Goal: Check status: Check status

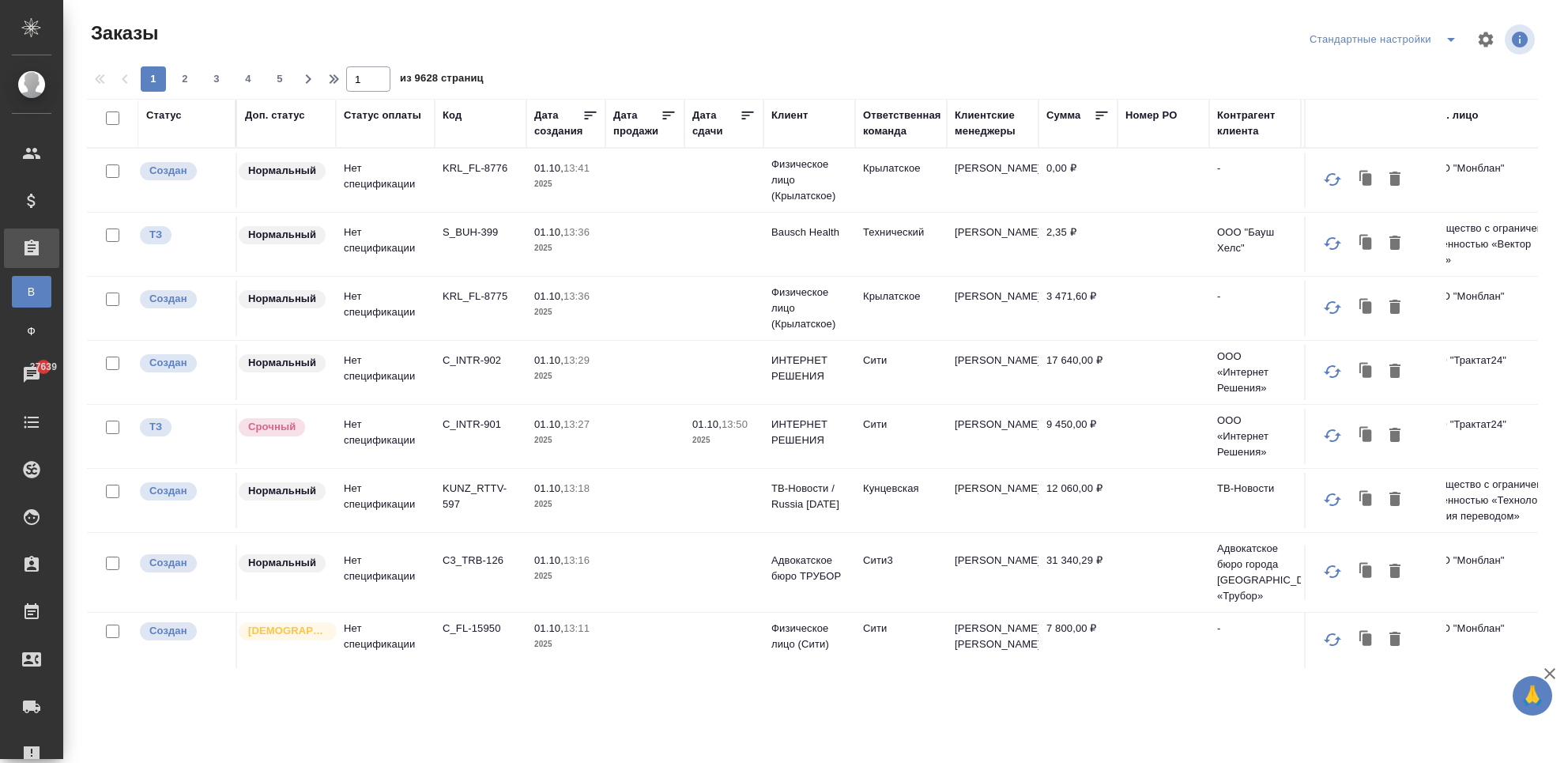
drag, startPoint x: 479, startPoint y: 124, endPoint x: 461, endPoint y: 120, distance: 18.4
click at [479, 124] on div "Код" at bounding box center [480, 123] width 76 height 32
click at [436, 110] on th "Код" at bounding box center [480, 123] width 92 height 49
click at [448, 111] on div "Код" at bounding box center [452, 115] width 19 height 16
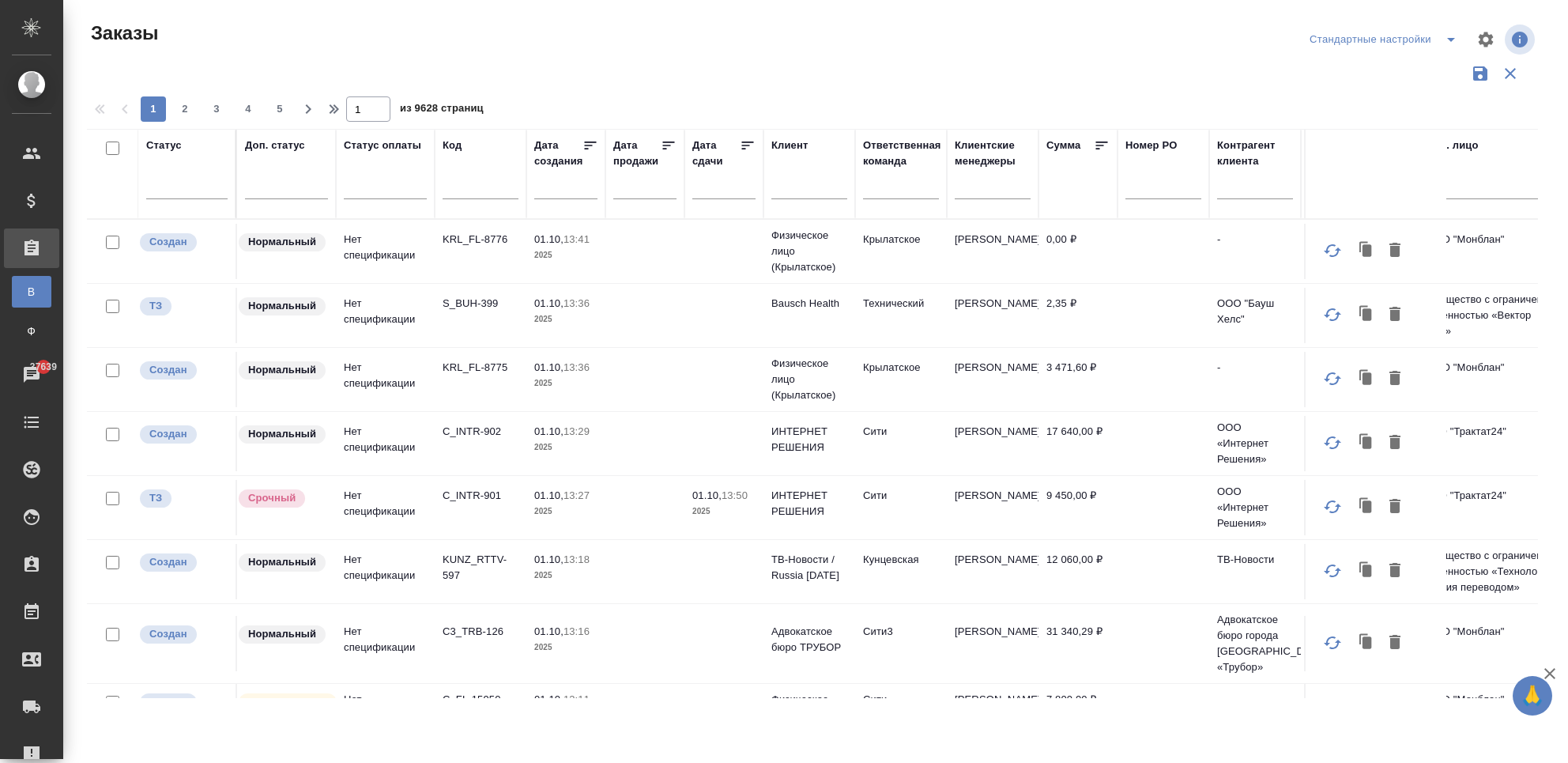
click at [454, 117] on span "из 9628 страниц" at bounding box center [441, 110] width 84 height 23
click at [462, 199] on div at bounding box center [480, 191] width 76 height 39
click at [461, 188] on input "text" at bounding box center [480, 189] width 76 height 19
paste input "C3_GEMC-1"
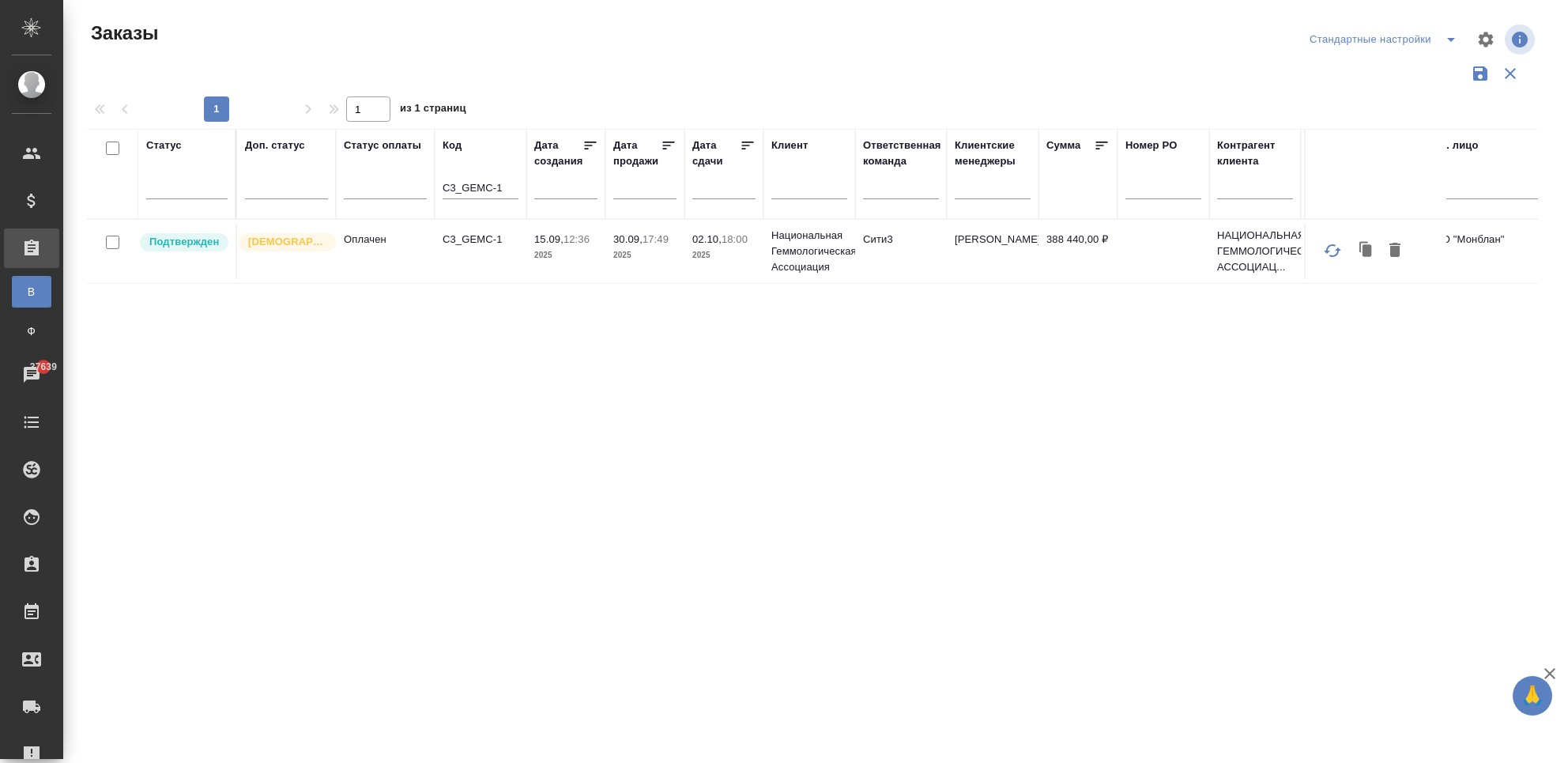
click at [434, 248] on td "C3_GEMC-1" at bounding box center [480, 251] width 92 height 56
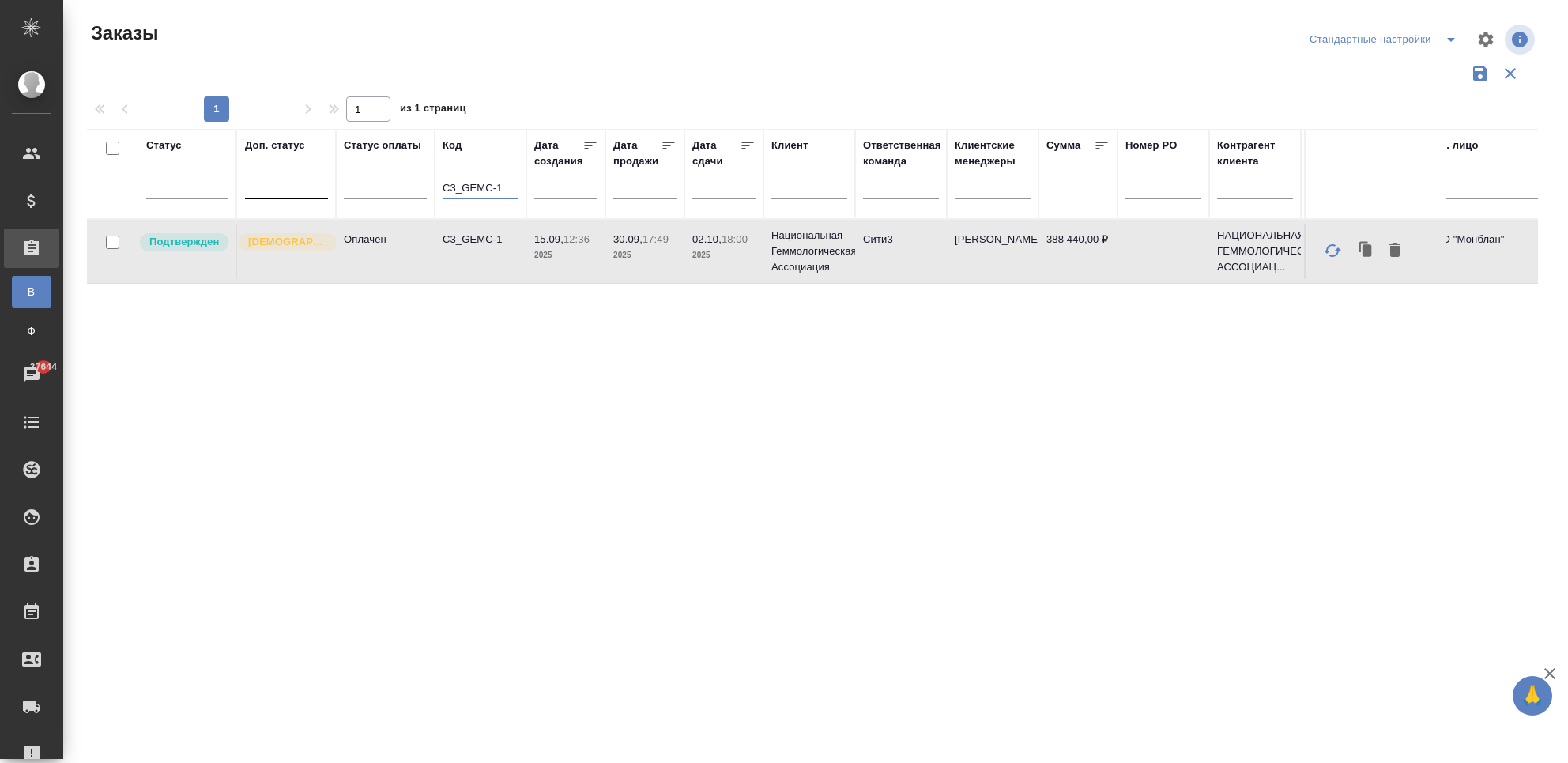
drag, startPoint x: 510, startPoint y: 186, endPoint x: 288, endPoint y: 183, distance: 222.0
click at [305, 187] on tr "Статус Доп. статус Статус оплаты Код C3_GEMC-1 Дата создания Дата продажи Дата …" at bounding box center [1315, 174] width 2456 height 90
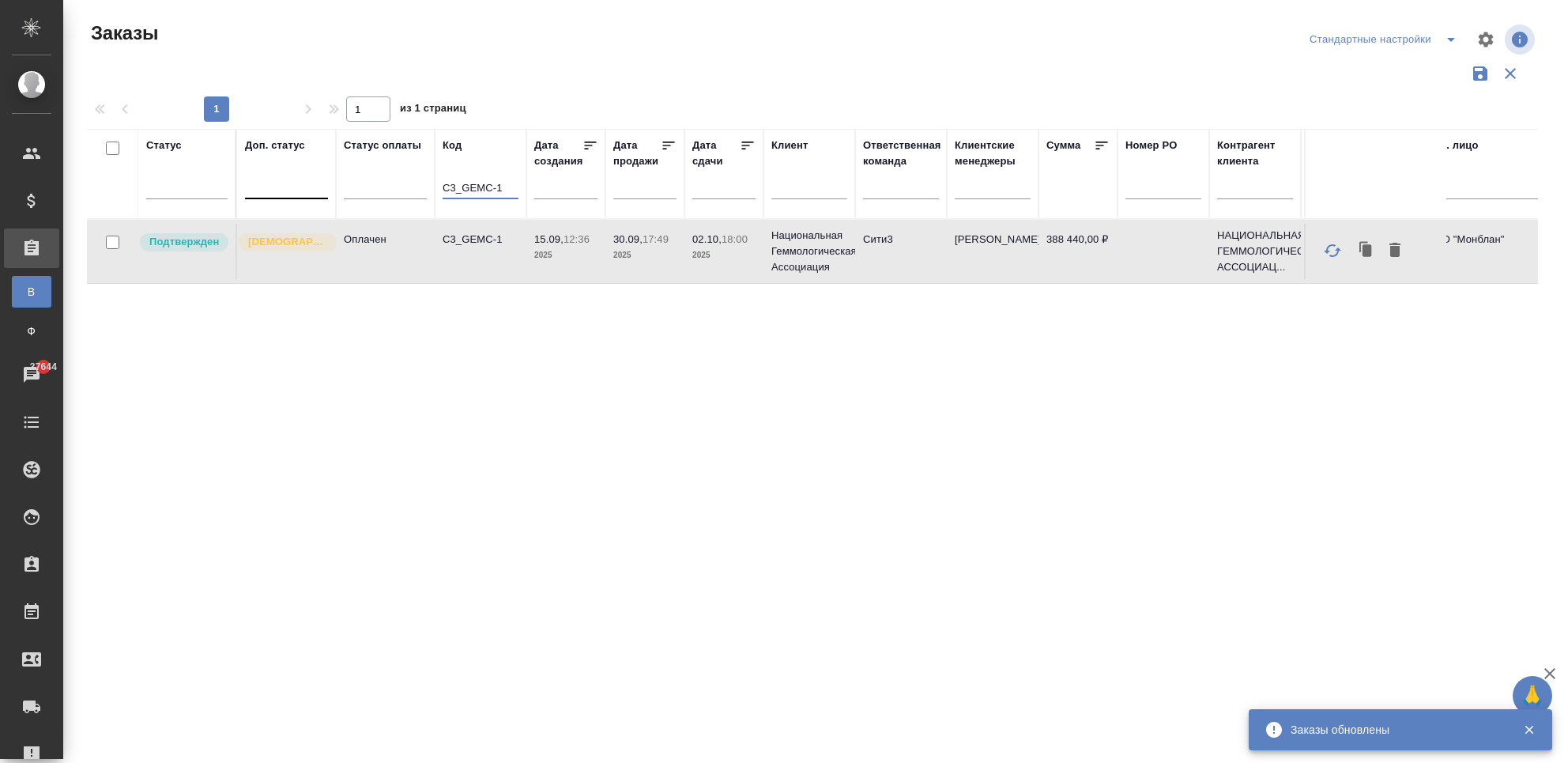
paste input "Merto_C&"
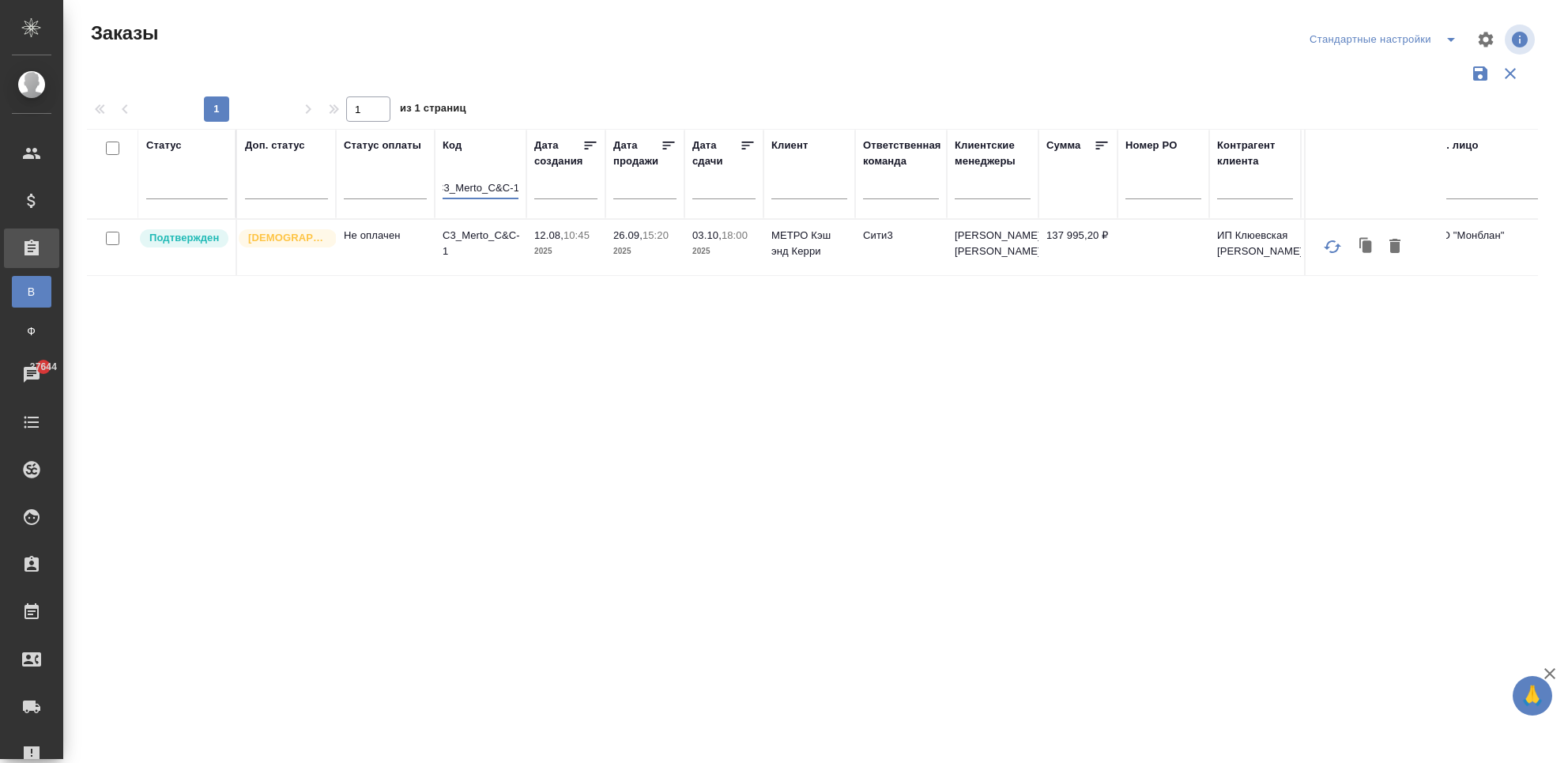
click at [402, 263] on td "Не оплачен" at bounding box center [385, 247] width 99 height 56
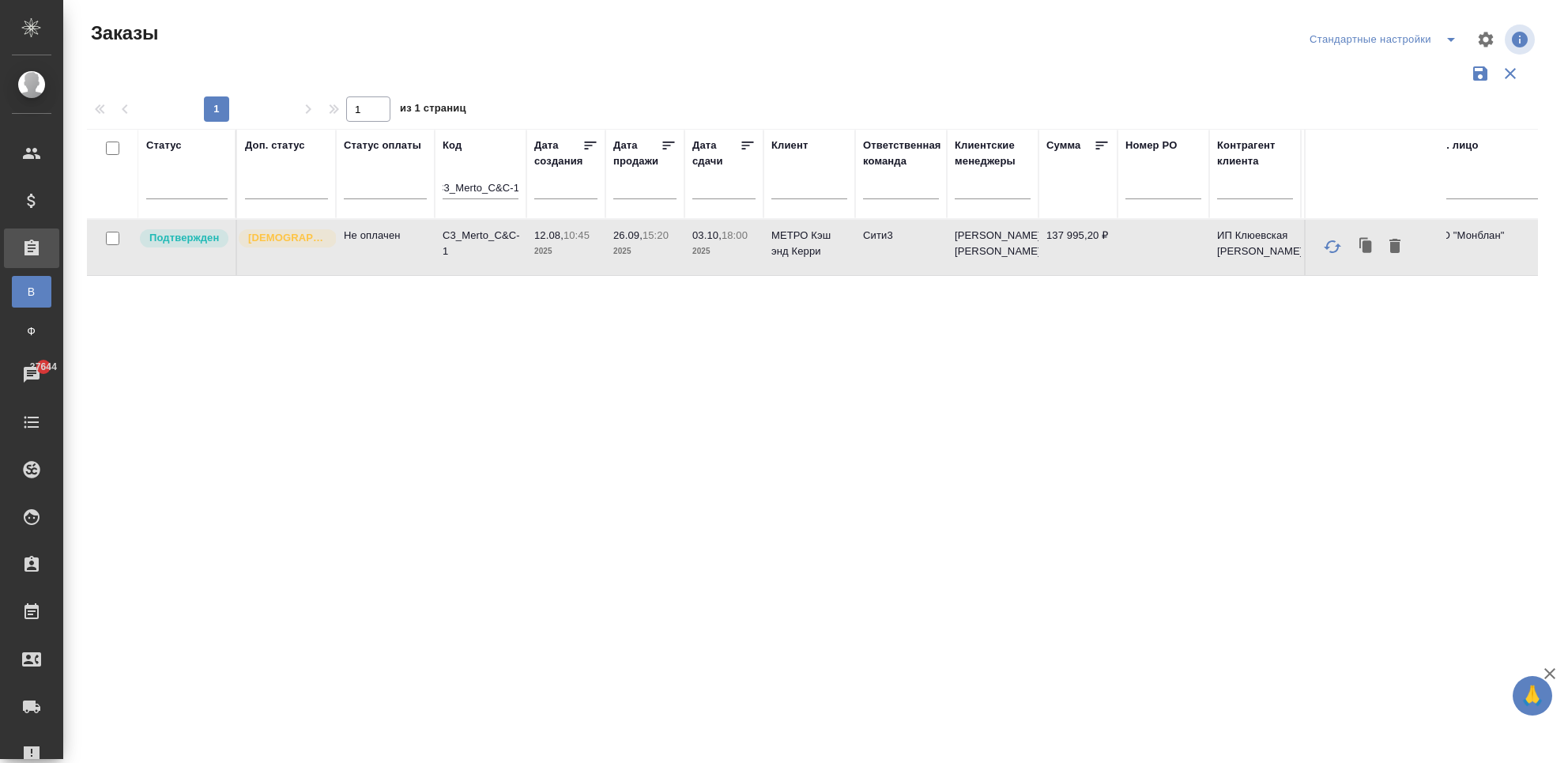
scroll to position [0, 0]
click at [457, 185] on input "C3_Merto_C&C-1" at bounding box center [480, 189] width 76 height 19
paste input "SPBGMU"
type input "C3_SPBGMU-1"
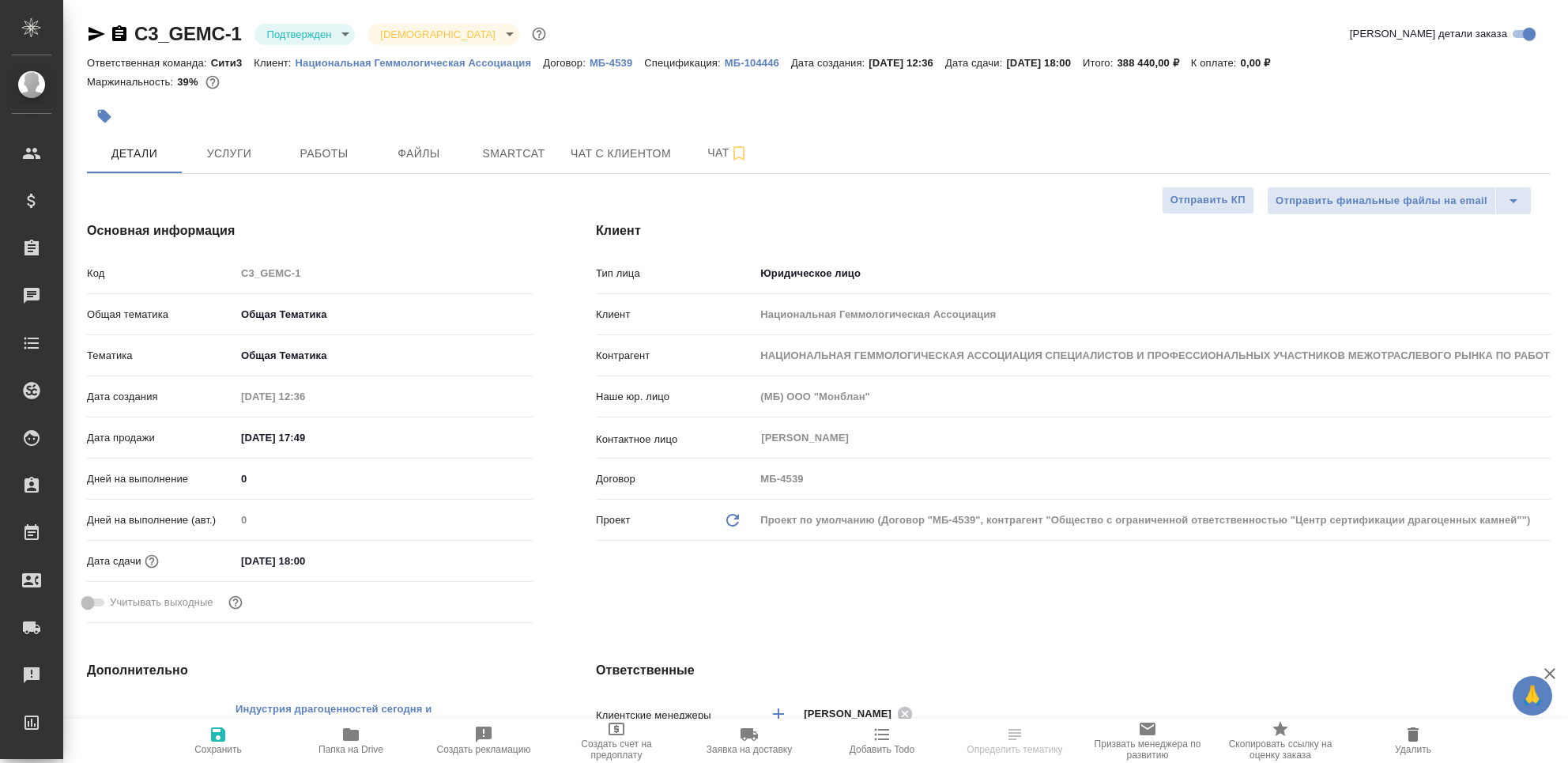
select select "RU"
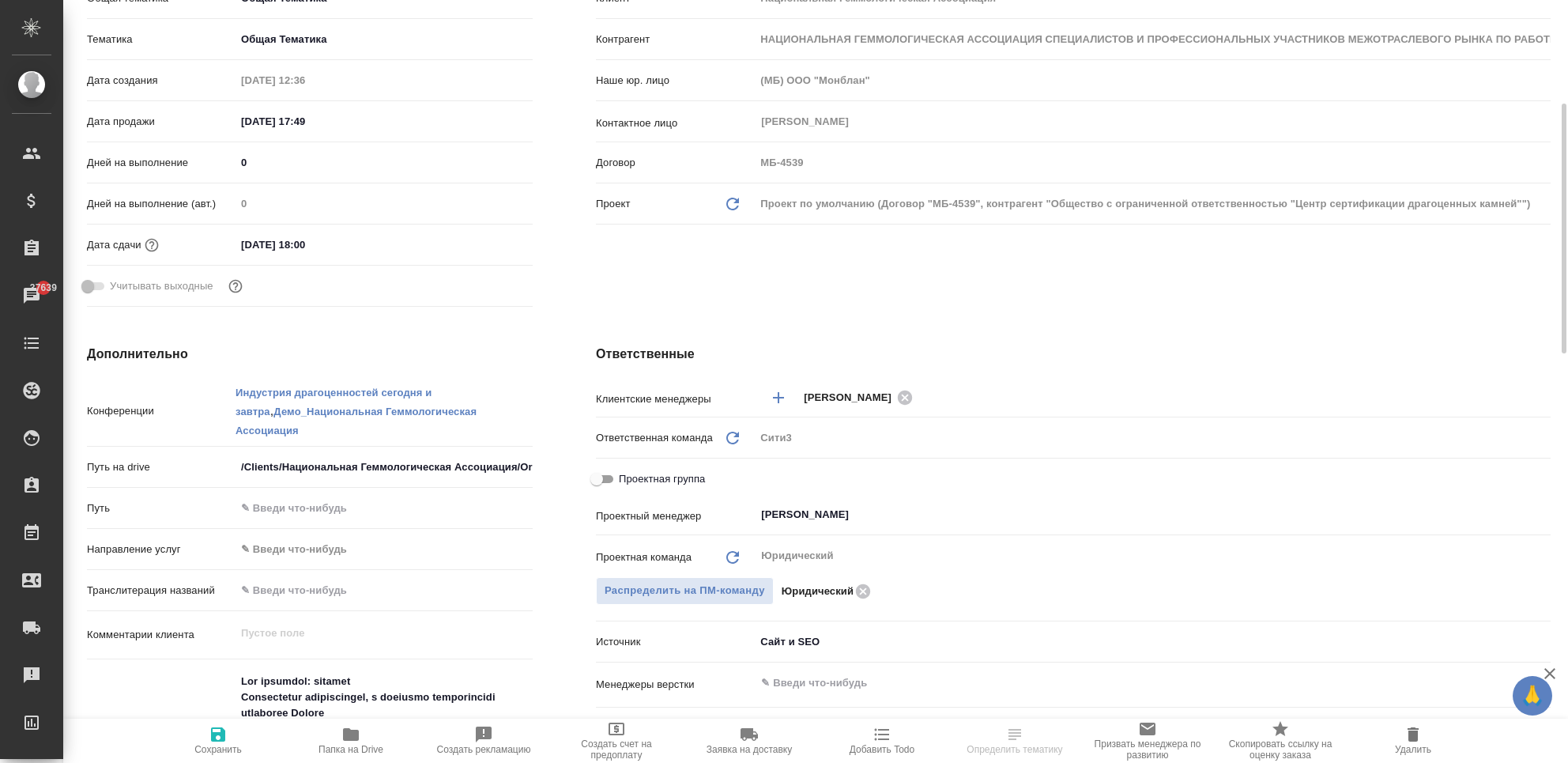
scroll to position [105, 0]
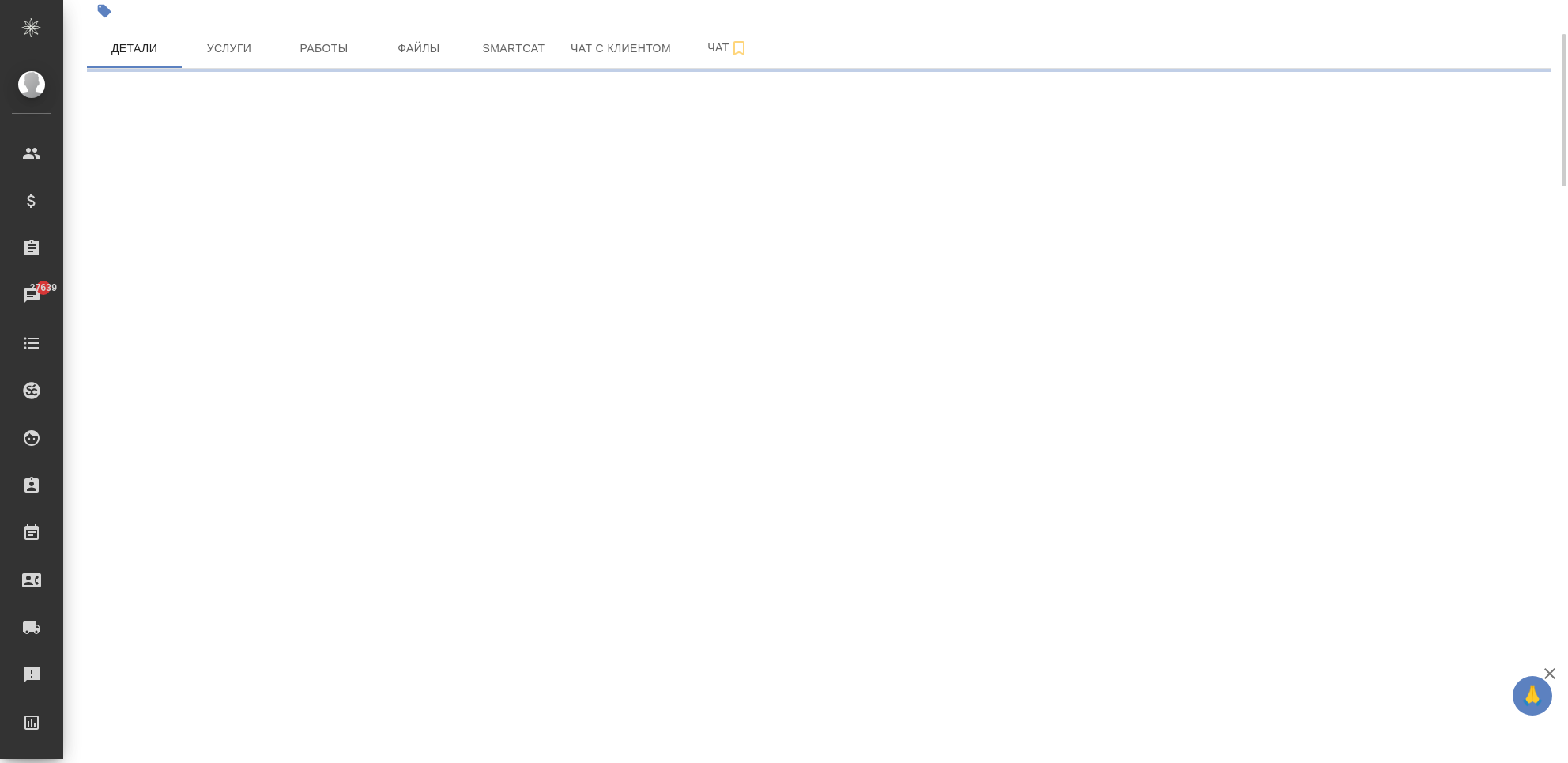
select select "RU"
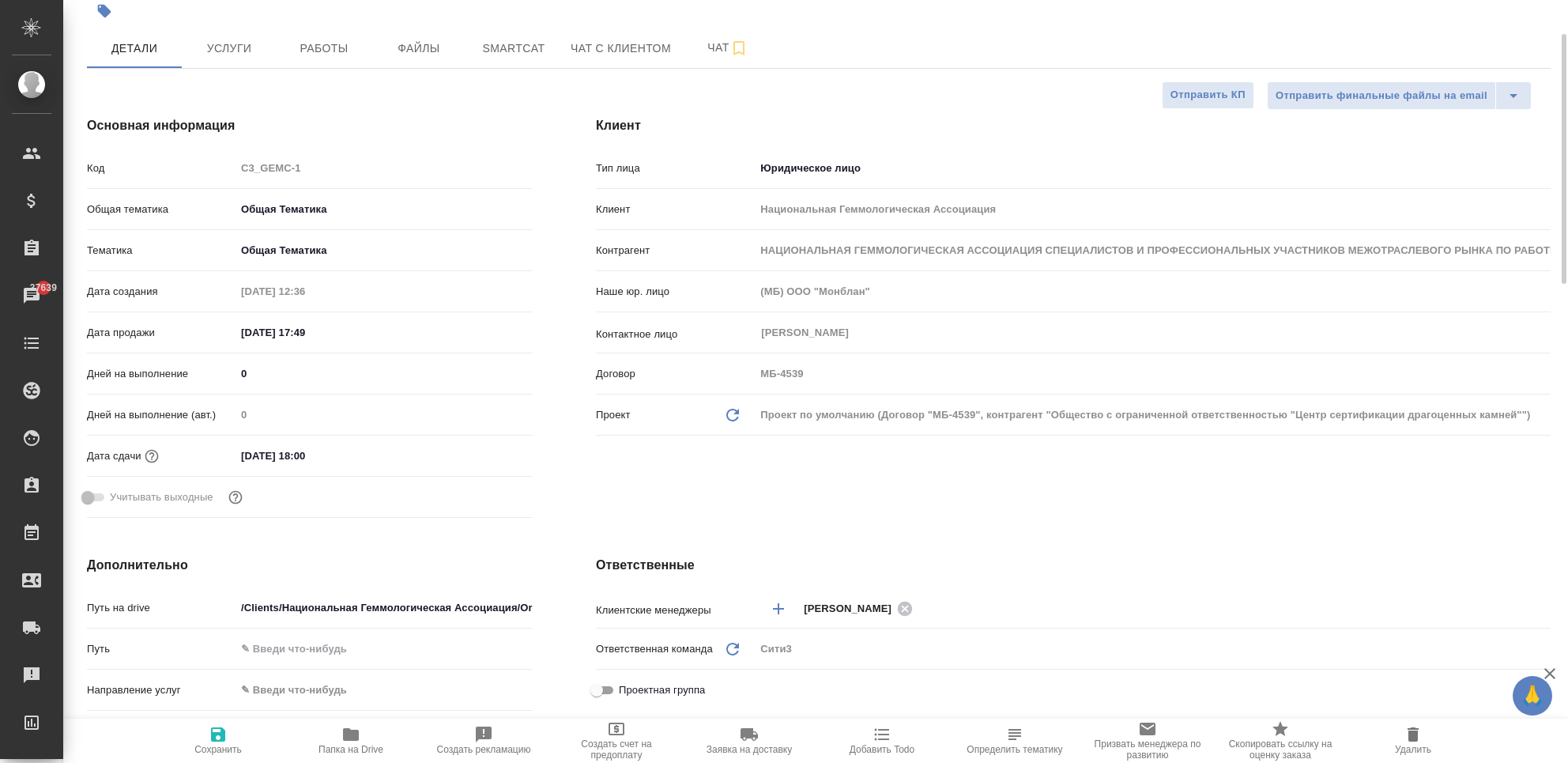
type textarea "x"
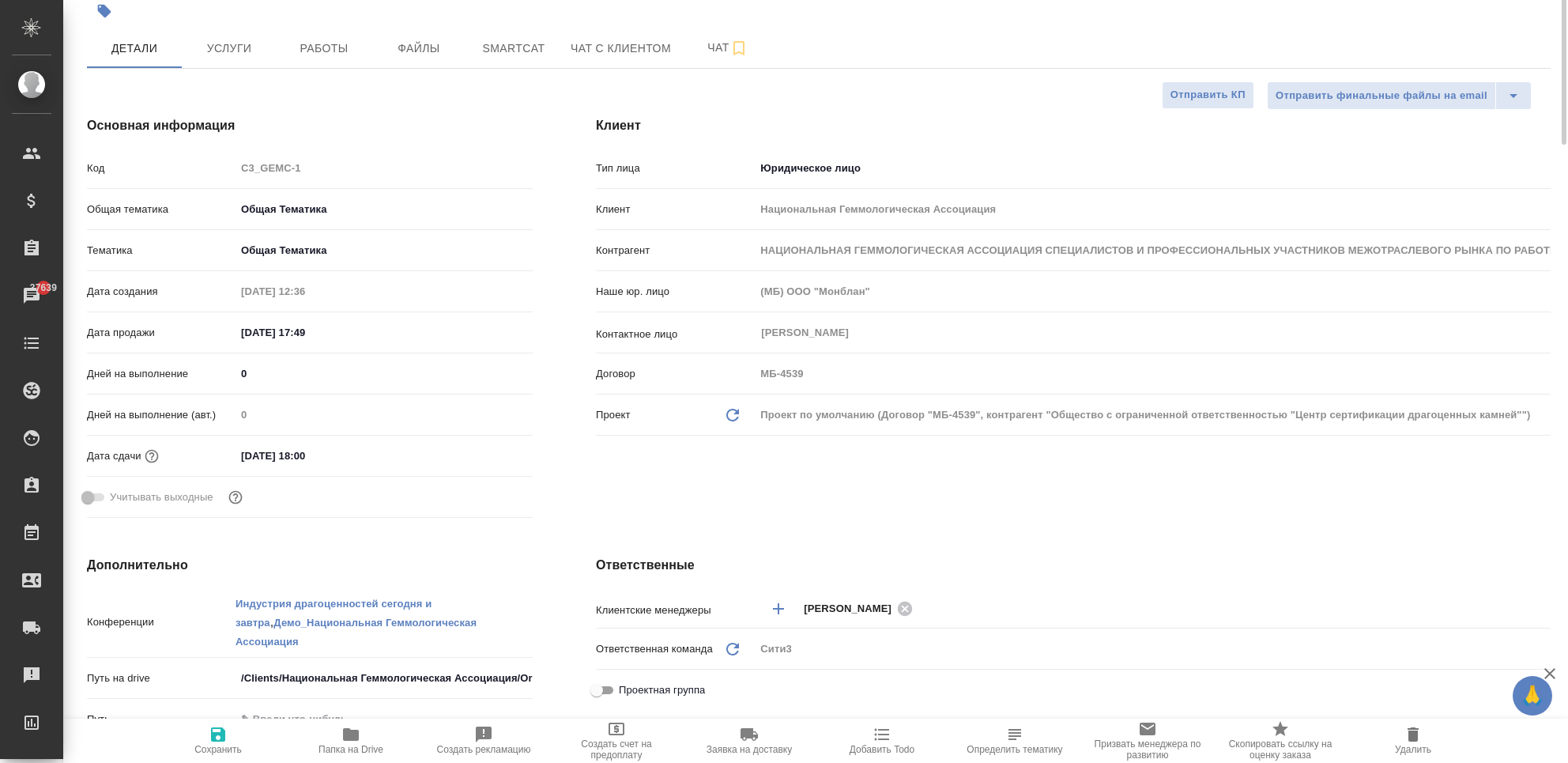
type textarea "x"
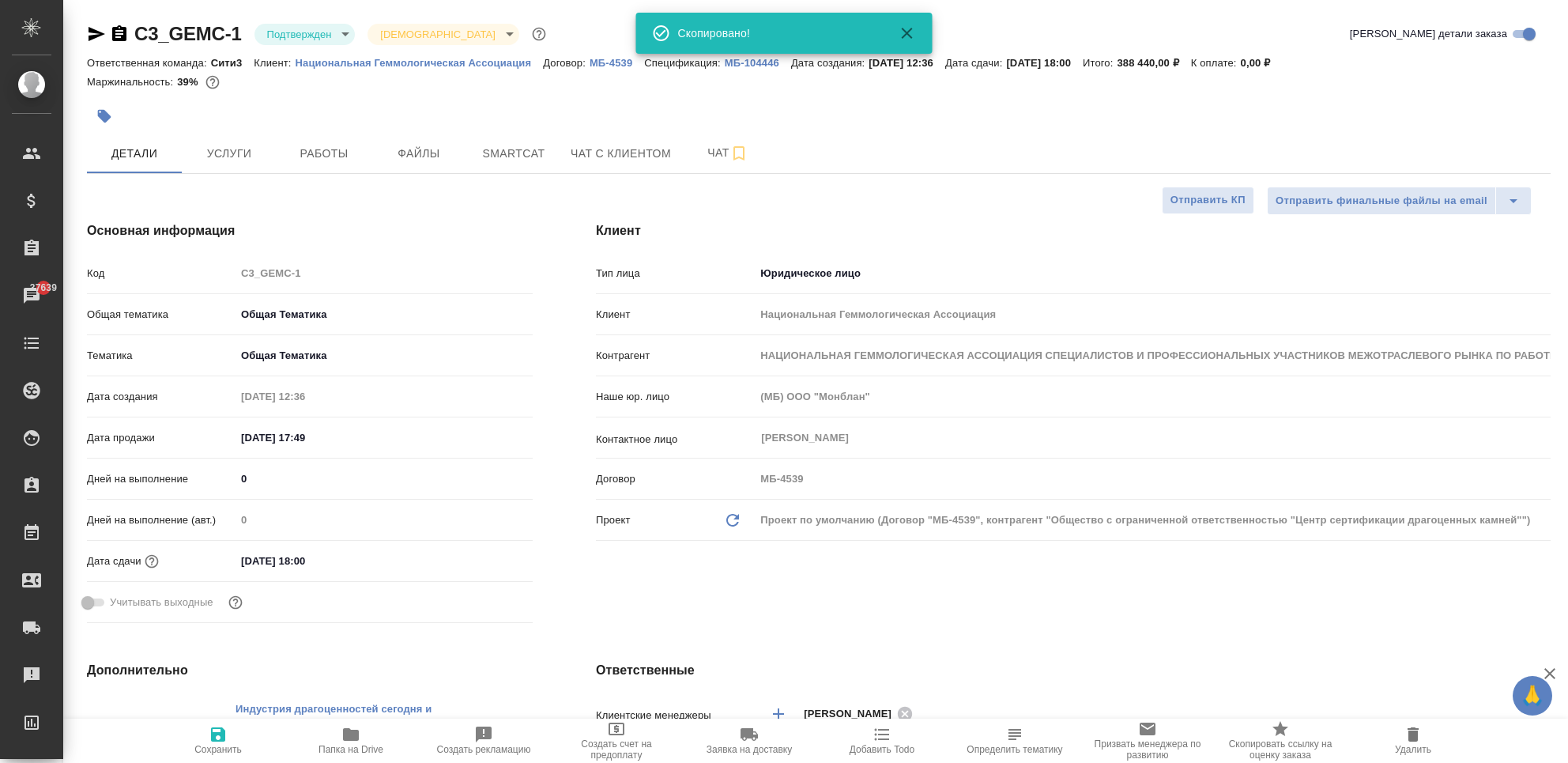
scroll to position [316, 0]
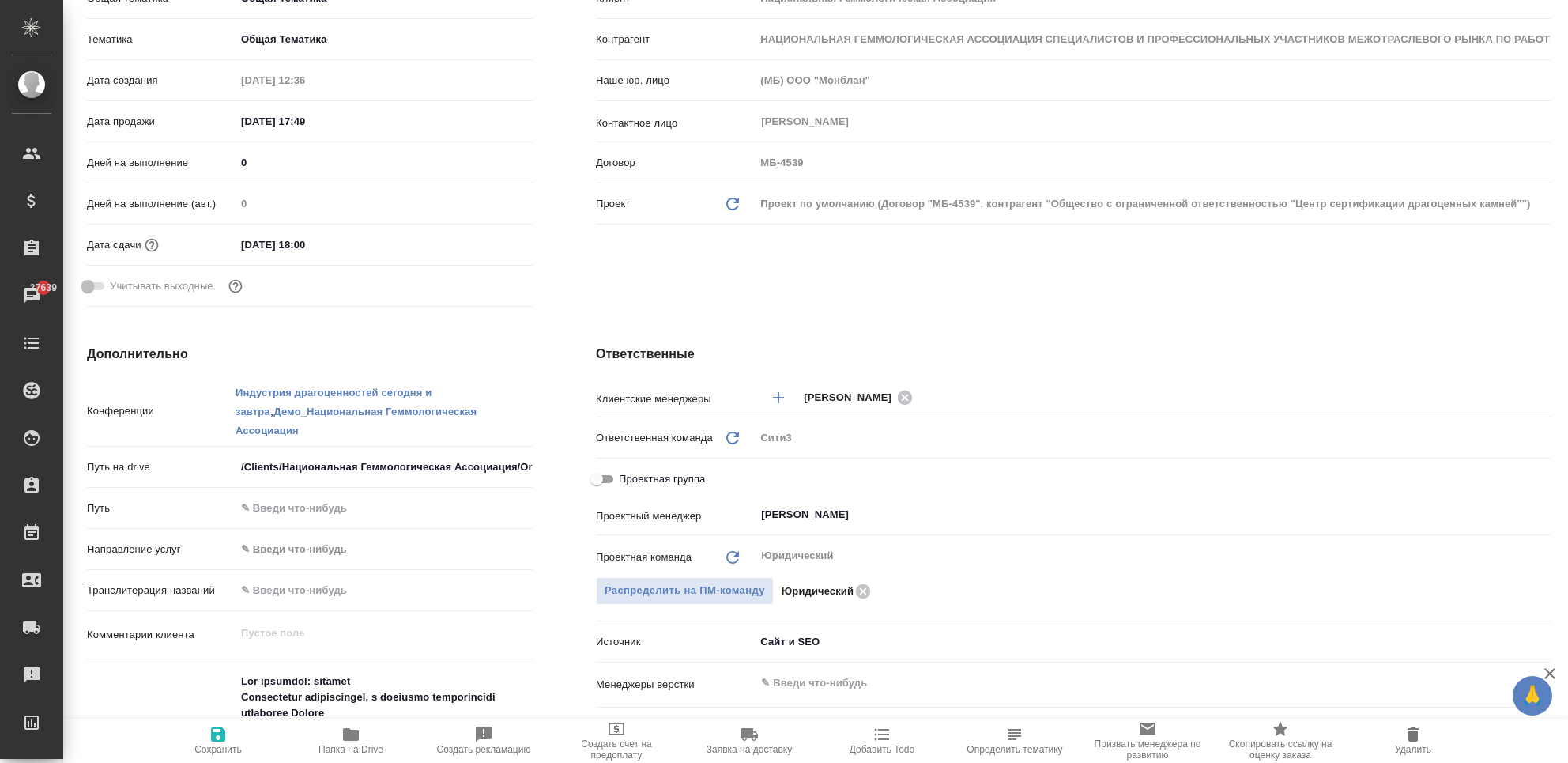
type textarea "x"
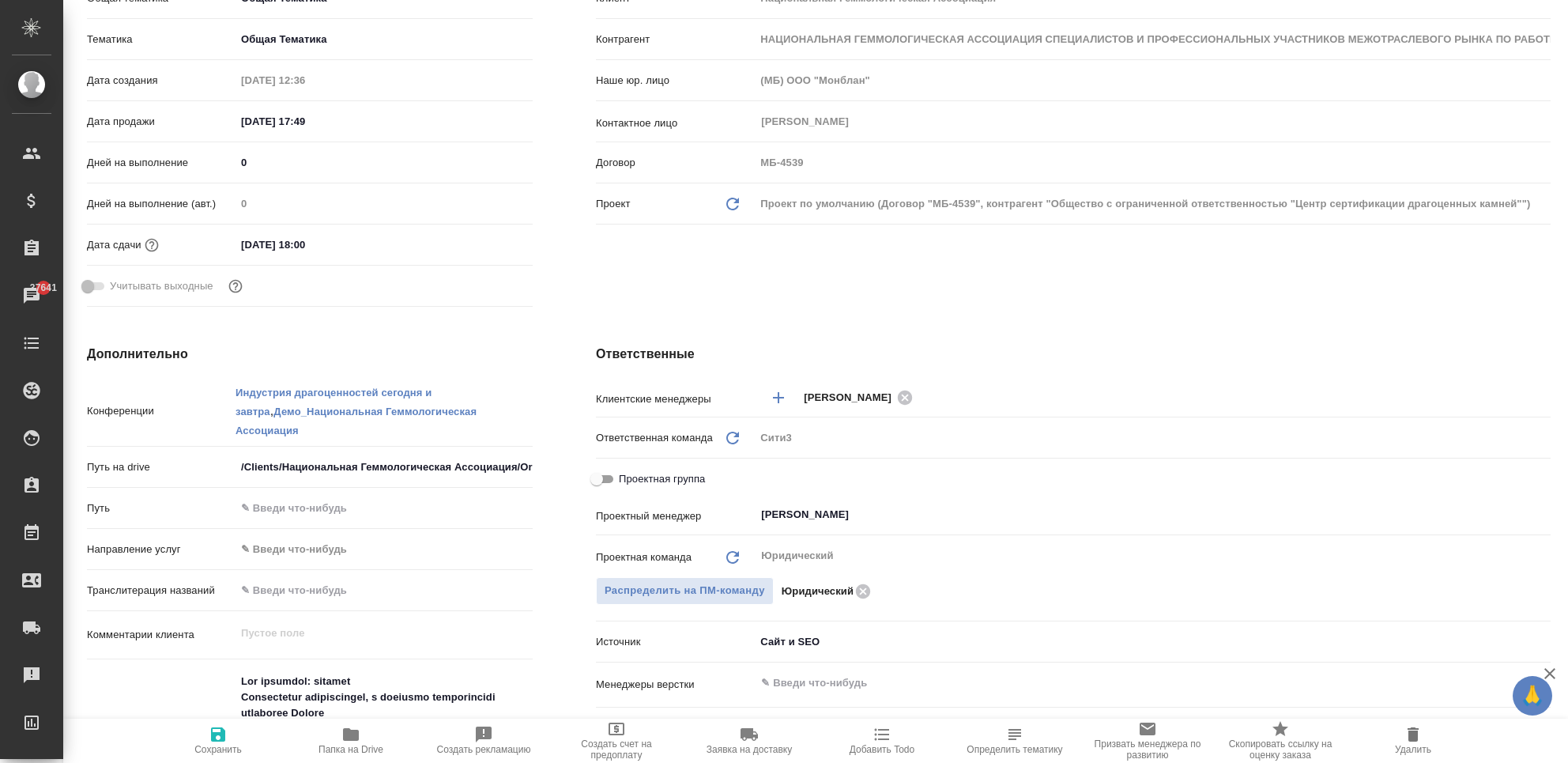
type textarea "x"
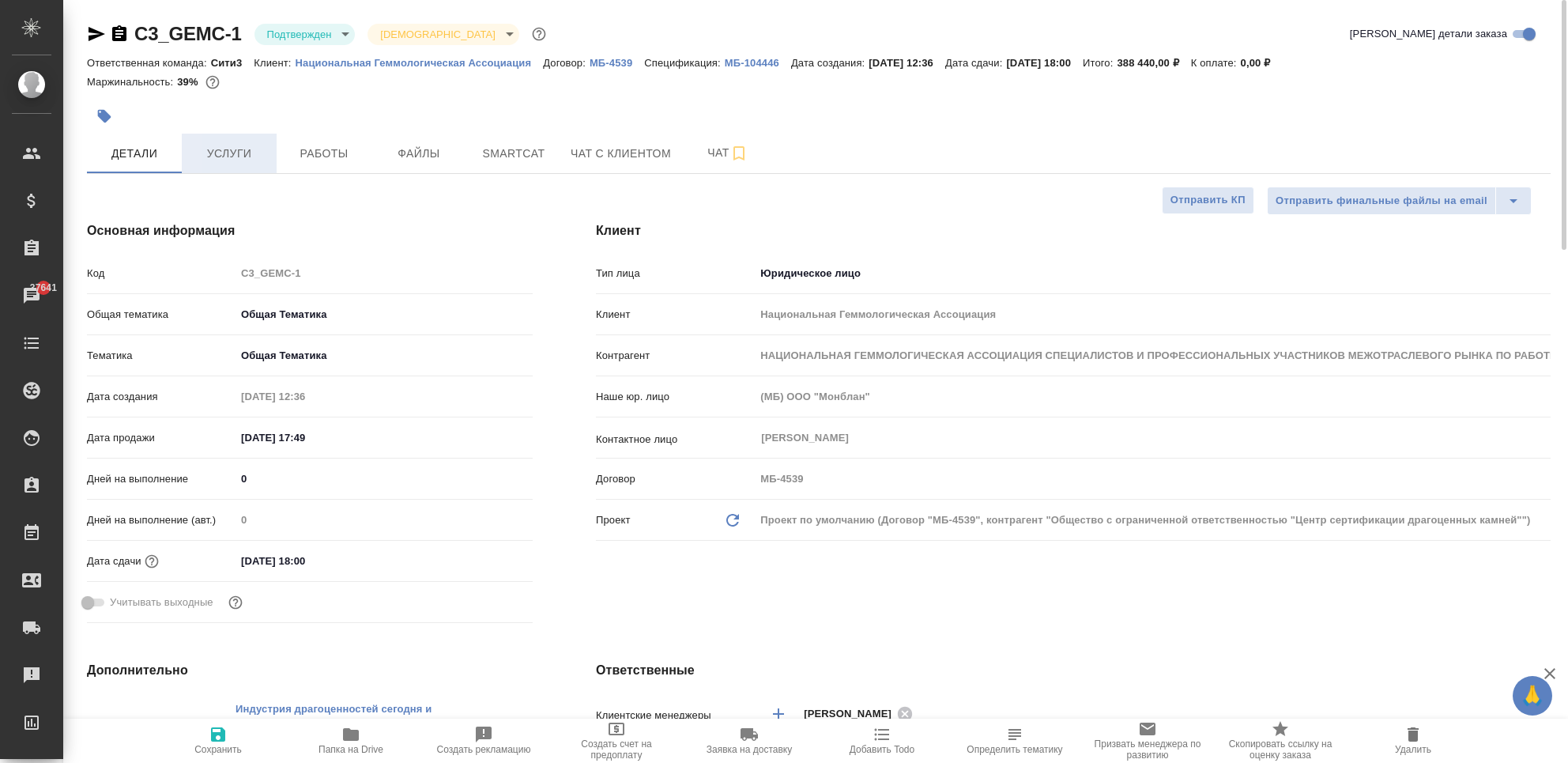
click at [226, 148] on span "Услуги" at bounding box center [229, 153] width 76 height 19
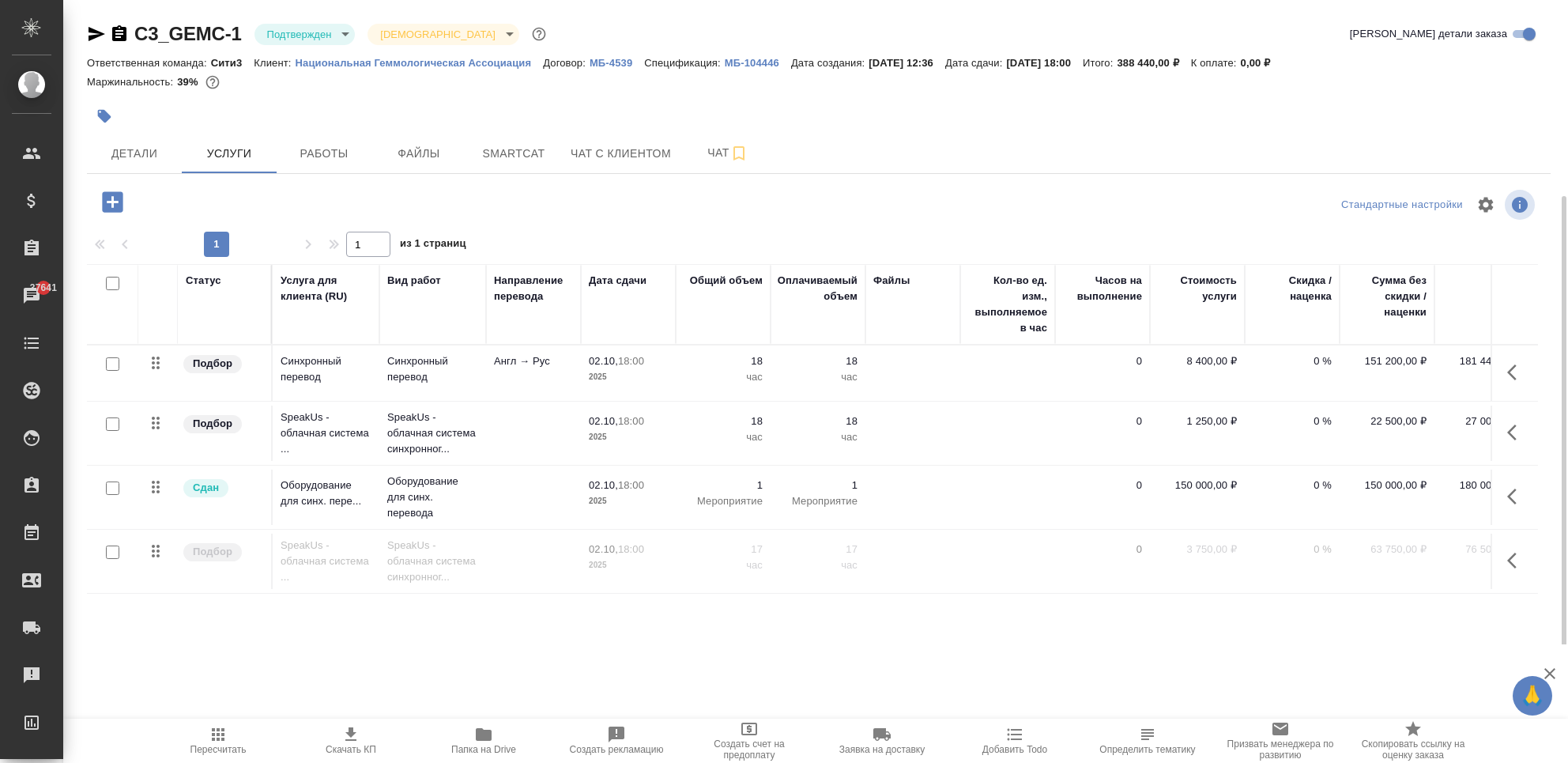
scroll to position [105, 0]
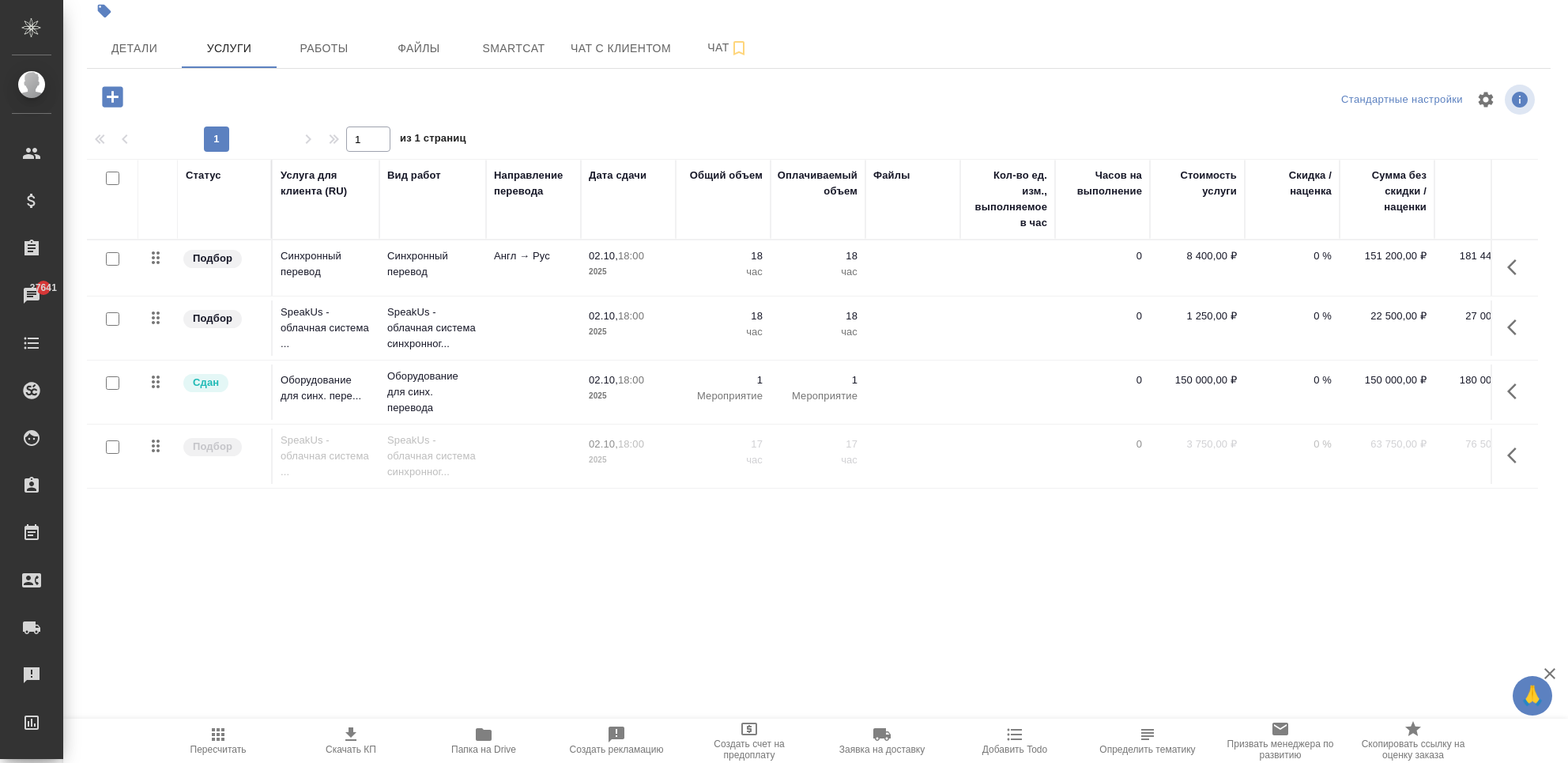
click at [906, 535] on div "C3_GEMC-1 Подтвержден confirmed Святая троица holyTrinity Кратко детали заказа …" at bounding box center [818, 217] width 1481 height 644
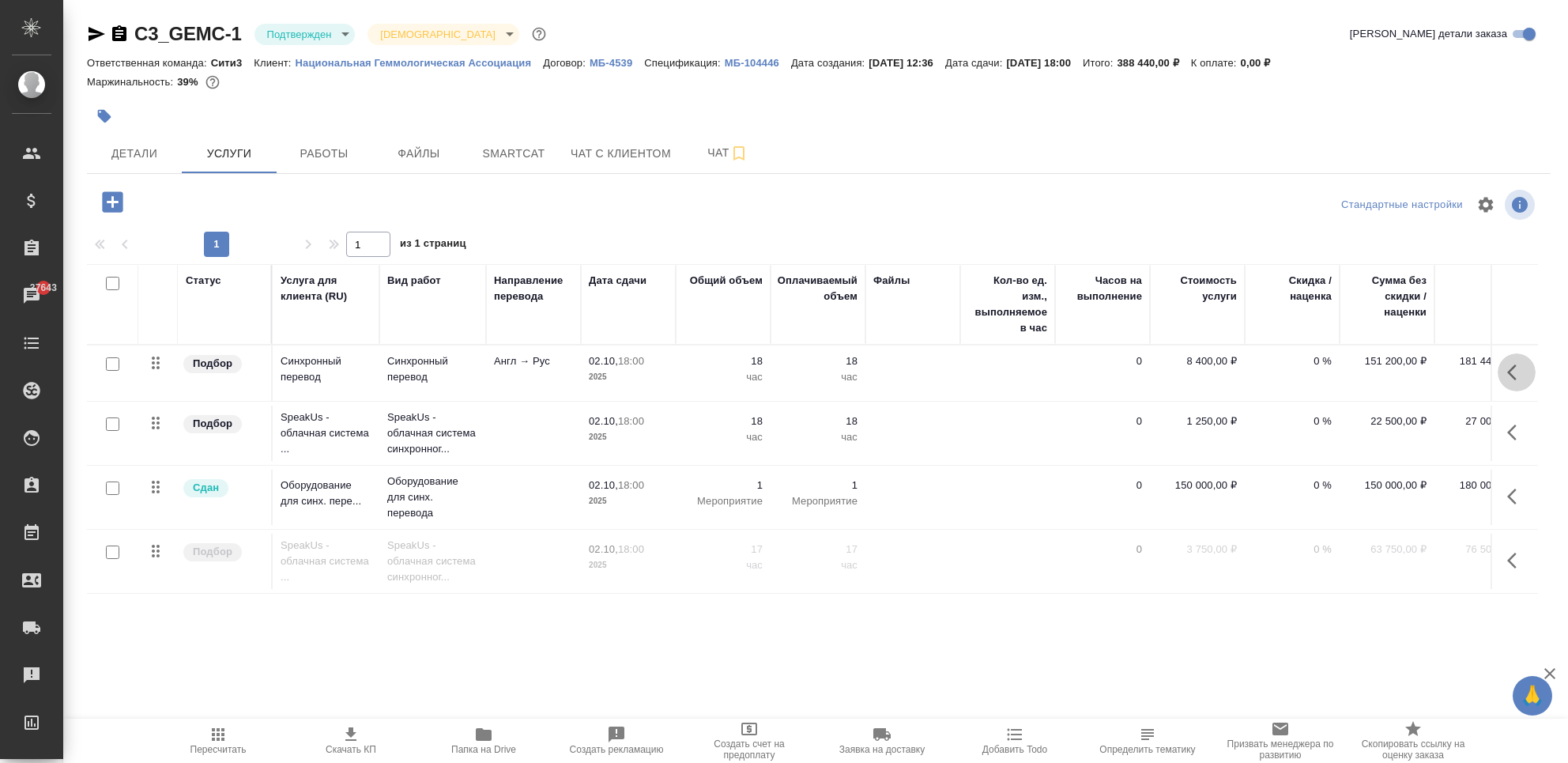
click at [1507, 372] on icon "button" at bounding box center [1517, 373] width 19 height 19
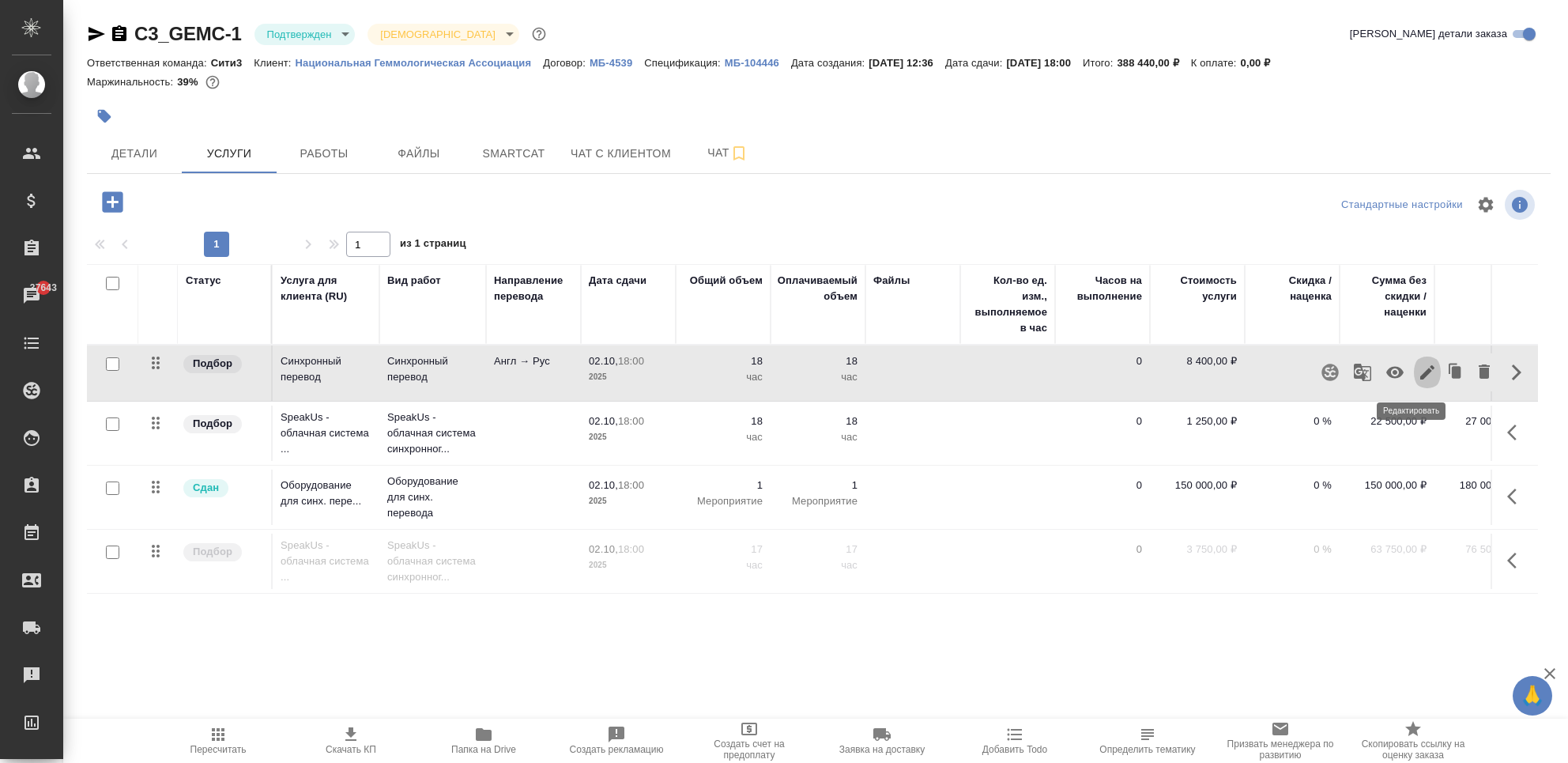
click at [1417, 370] on icon "button" at bounding box center [1427, 373] width 19 height 19
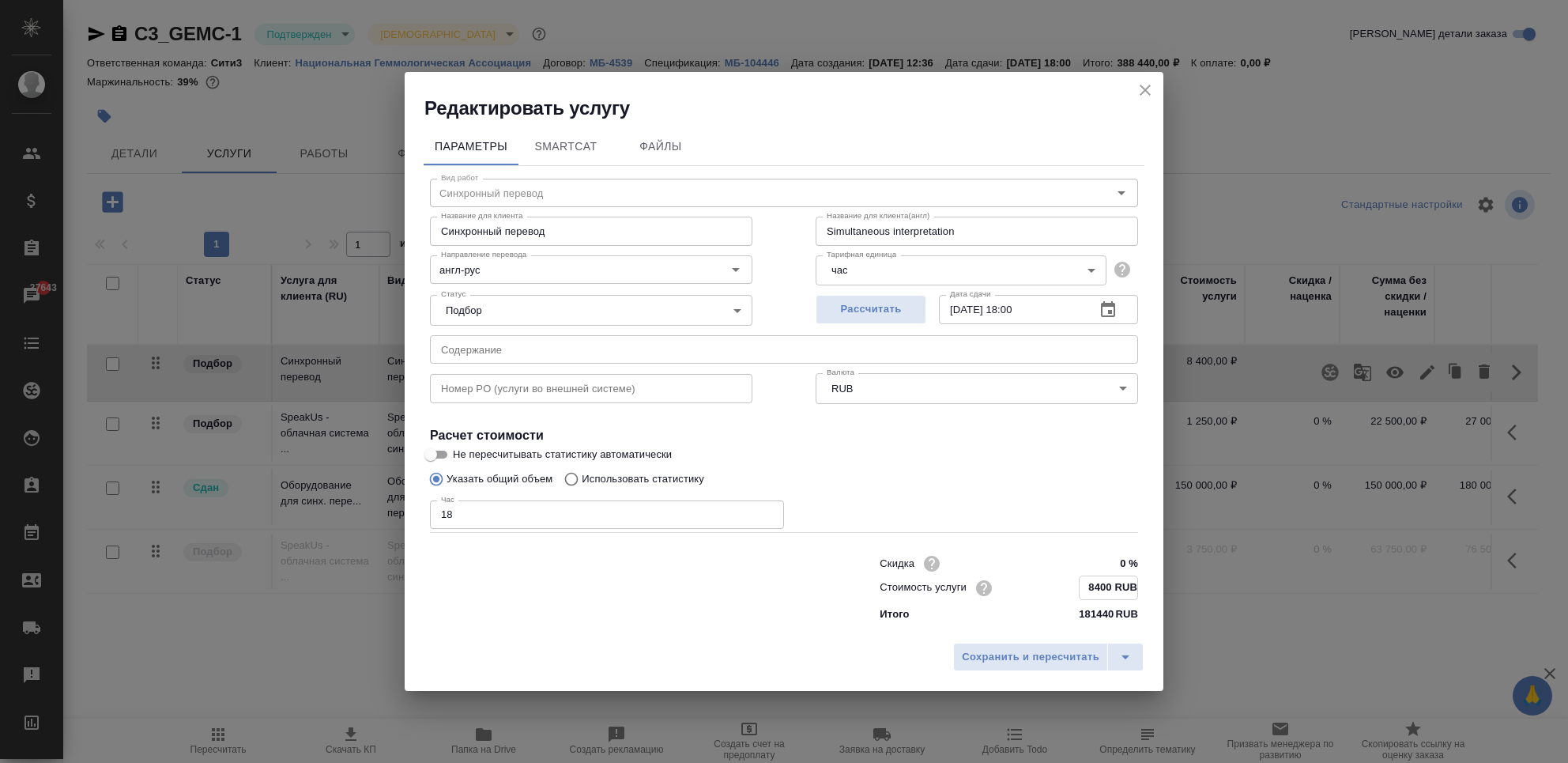
click at [1105, 592] on input "8400 RUB" at bounding box center [1107, 588] width 57 height 23
click at [1139, 92] on icon "close" at bounding box center [1145, 91] width 19 height 19
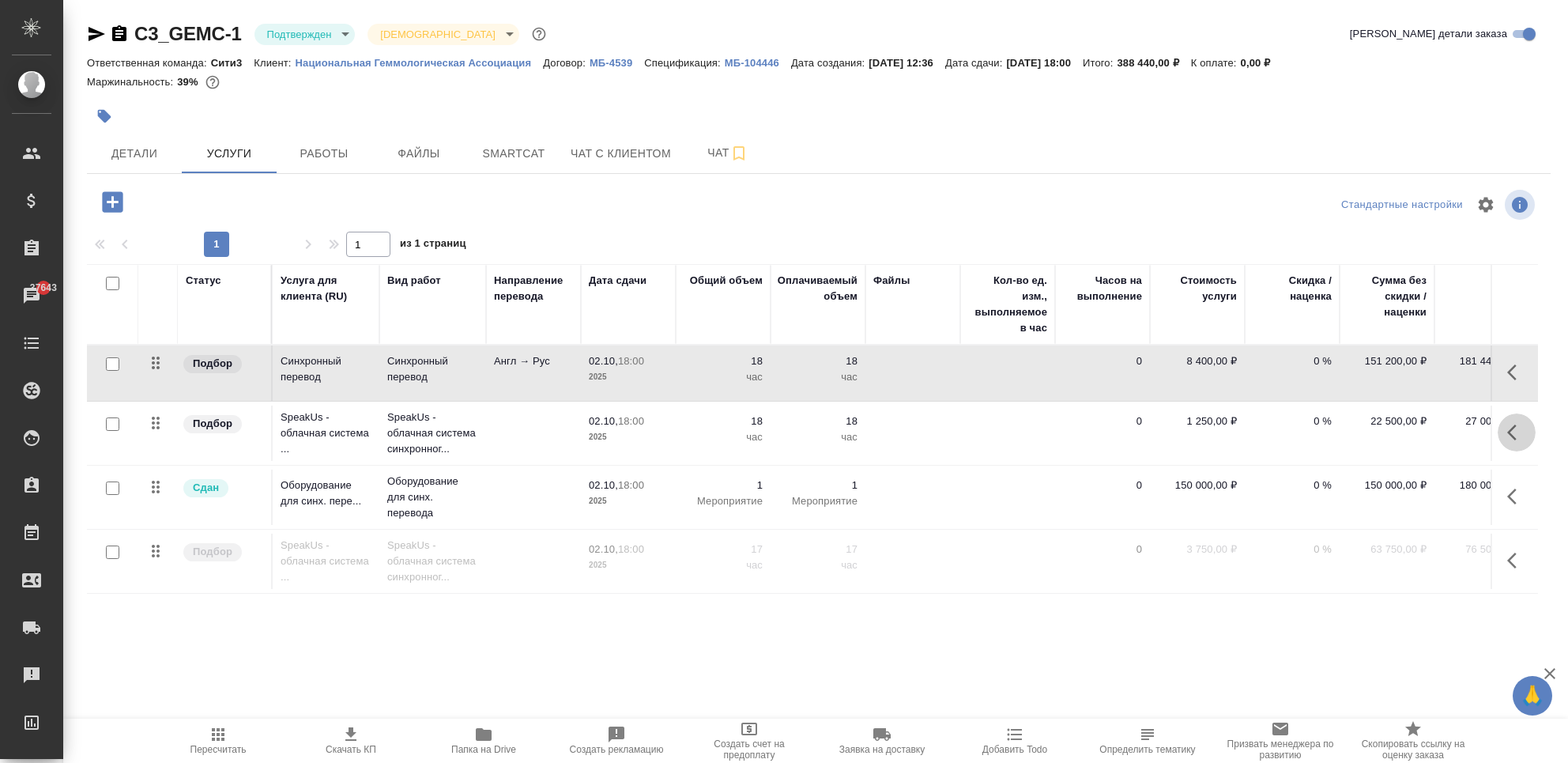
click at [1507, 438] on icon "button" at bounding box center [1517, 433] width 19 height 19
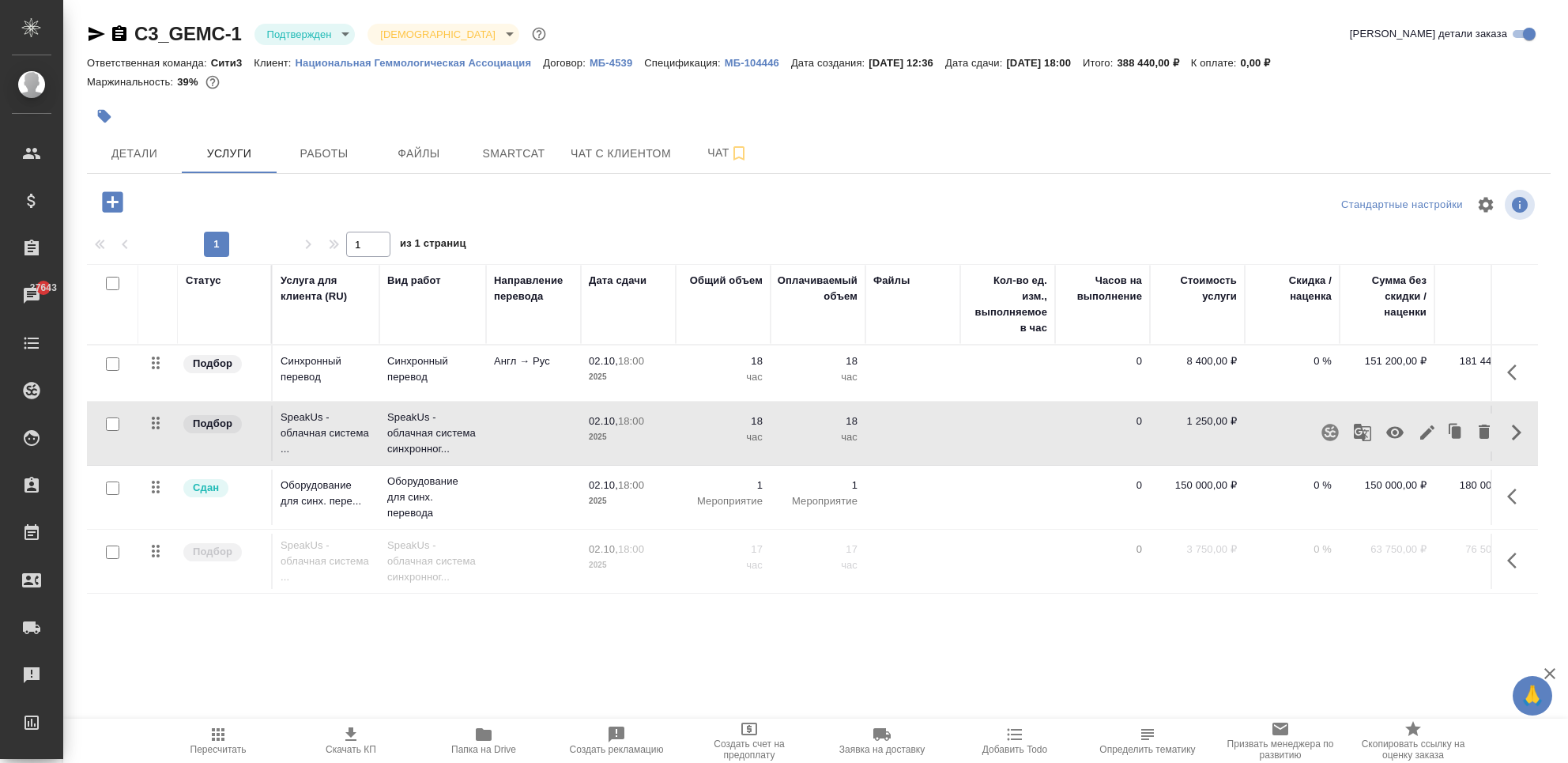
click at [1417, 434] on icon "button" at bounding box center [1427, 433] width 19 height 19
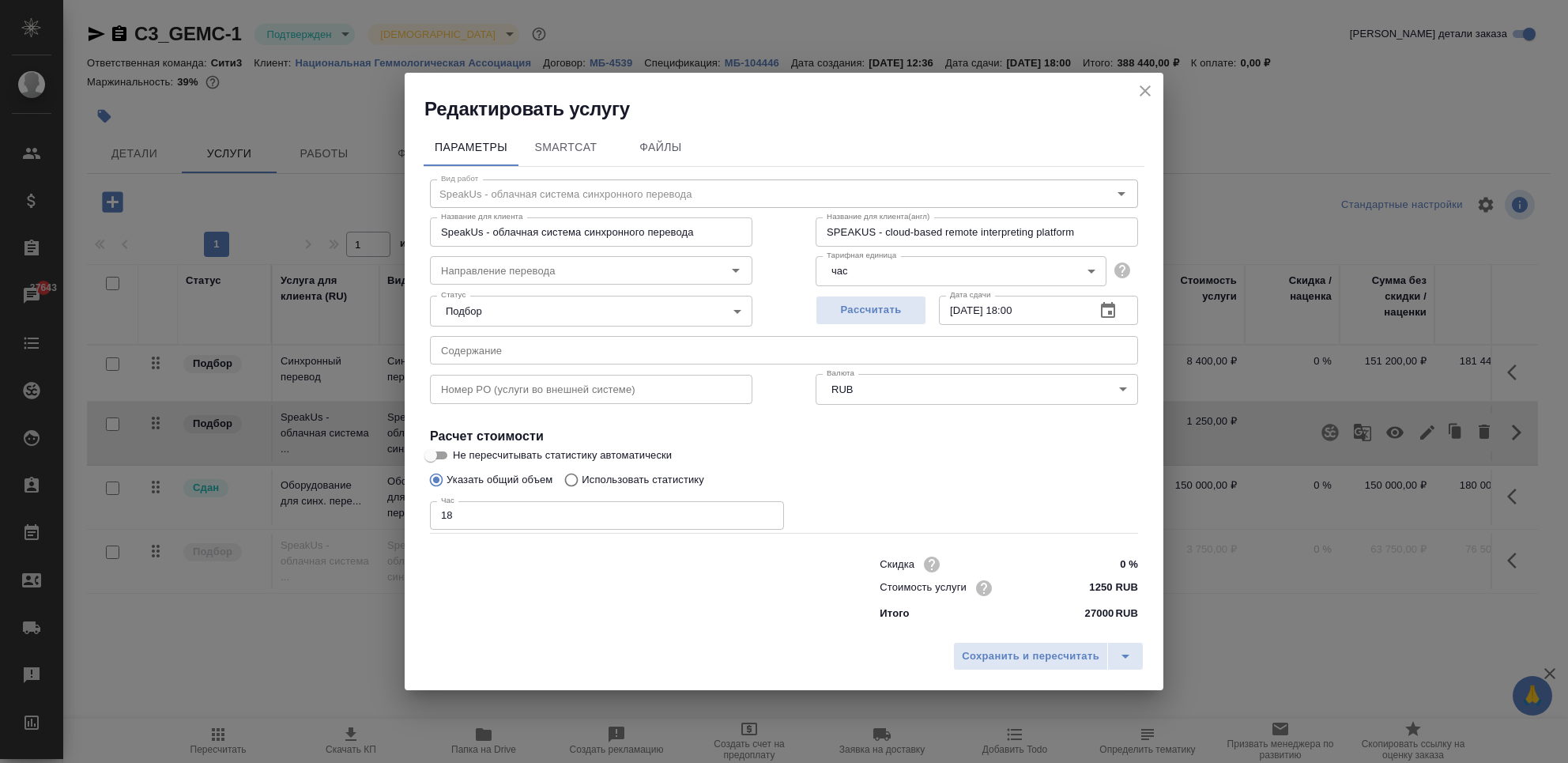
click at [1138, 87] on icon "close" at bounding box center [1145, 91] width 19 height 19
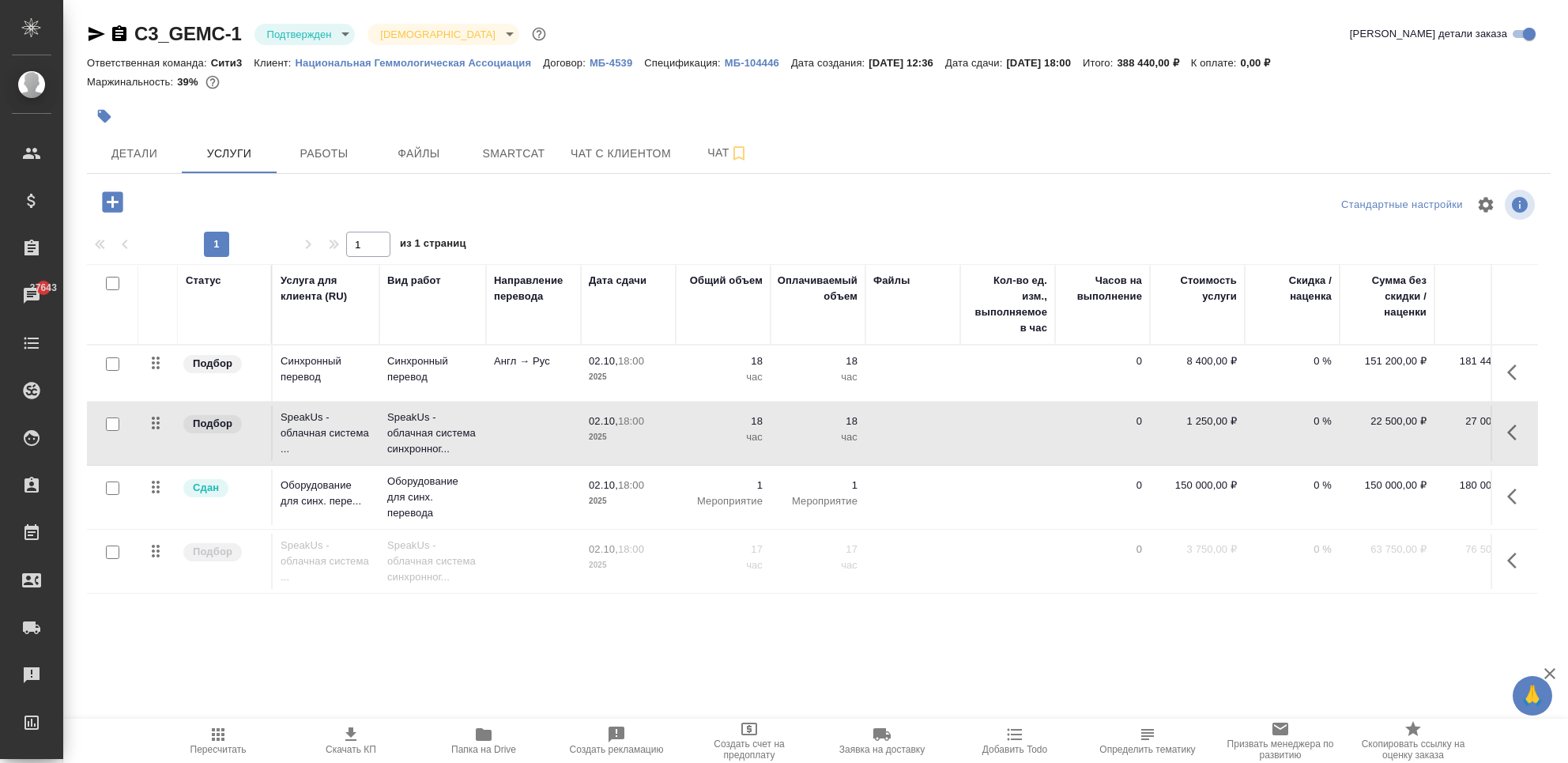
click at [297, 130] on div at bounding box center [575, 115] width 976 height 34
click at [304, 152] on span "Работы" at bounding box center [324, 153] width 76 height 19
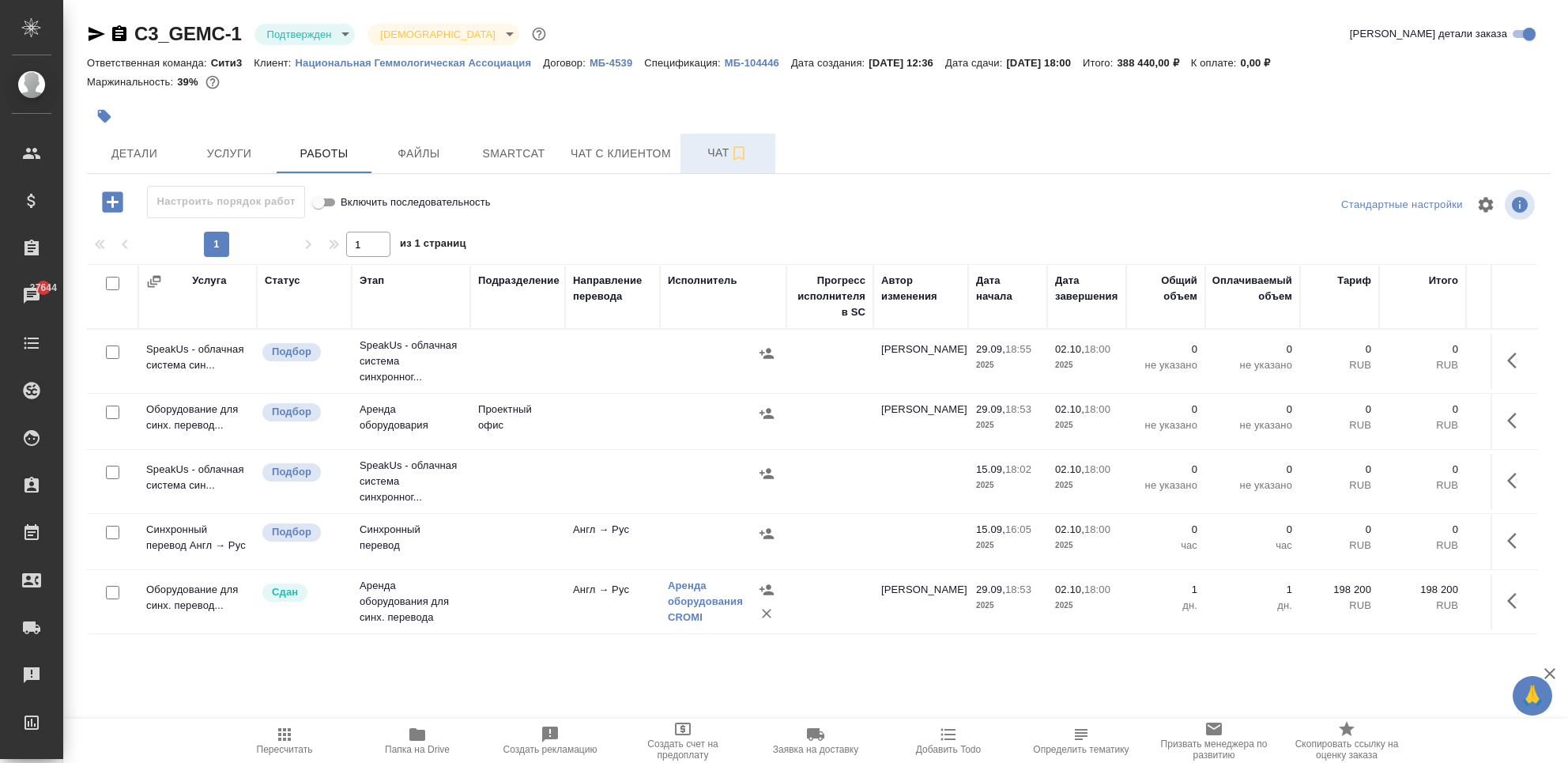
click at [699, 144] on span "Чат" at bounding box center [728, 152] width 76 height 19
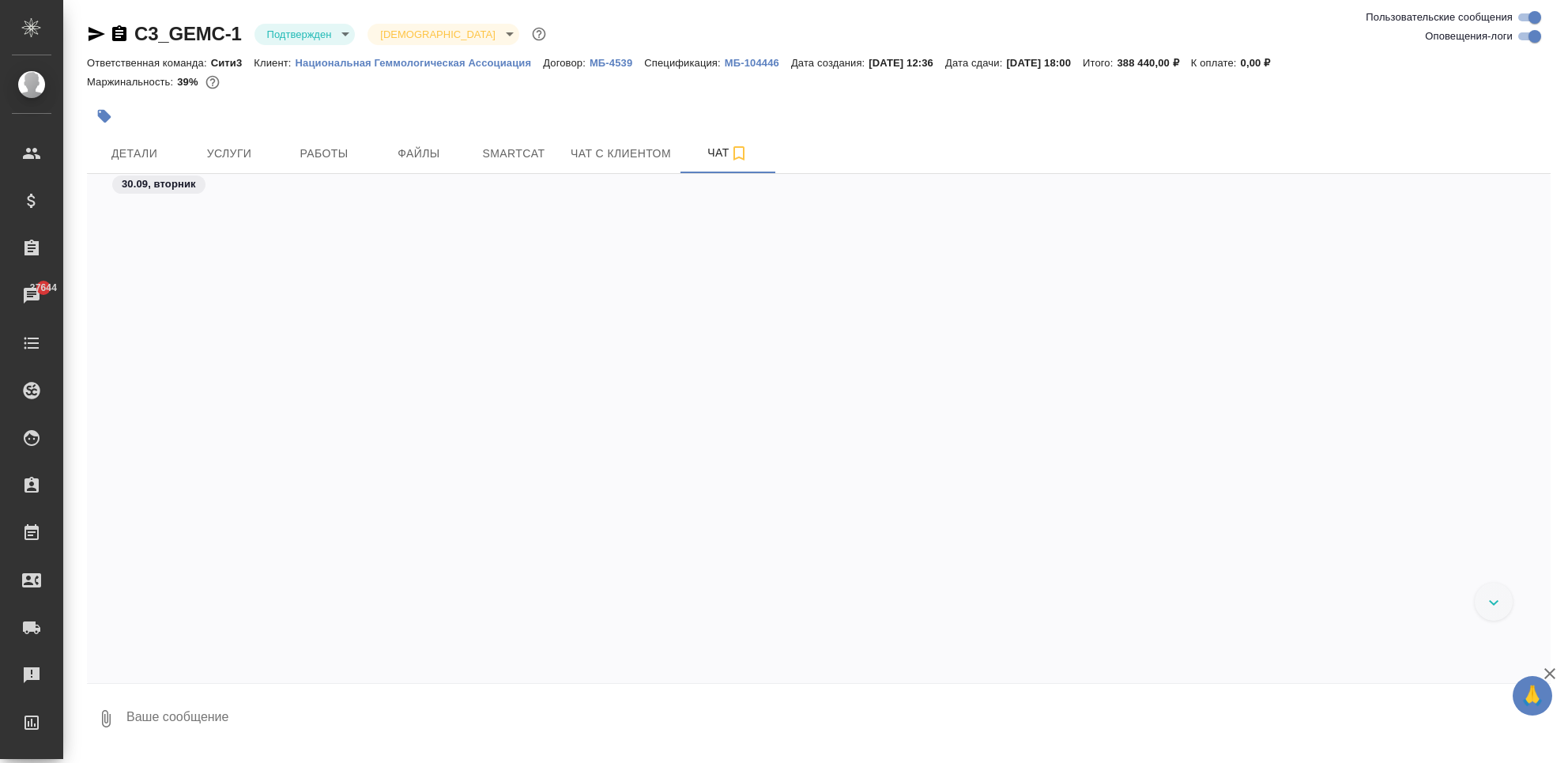
scroll to position [8423, 0]
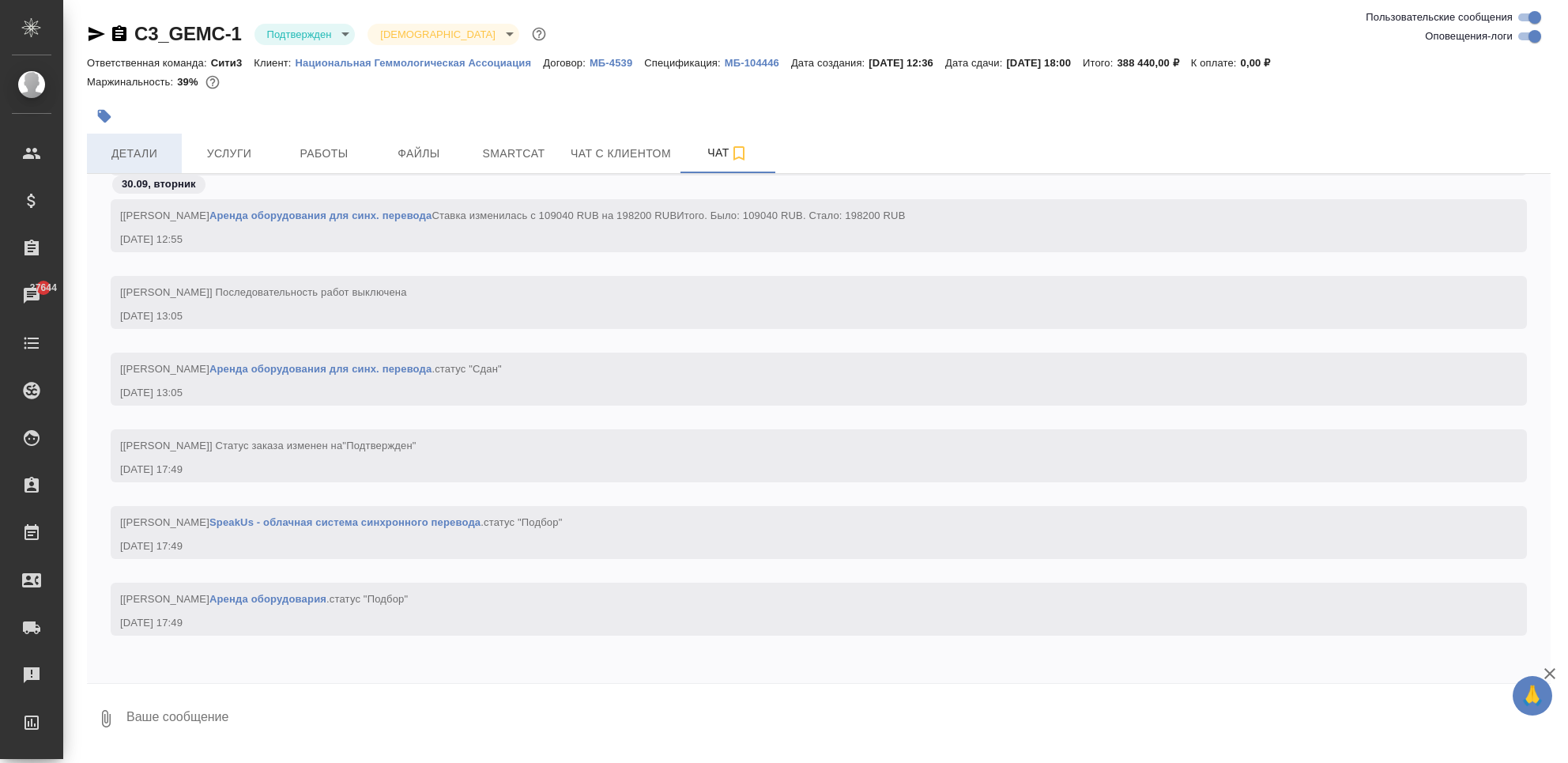
click at [137, 155] on span "Детали" at bounding box center [134, 153] width 76 height 19
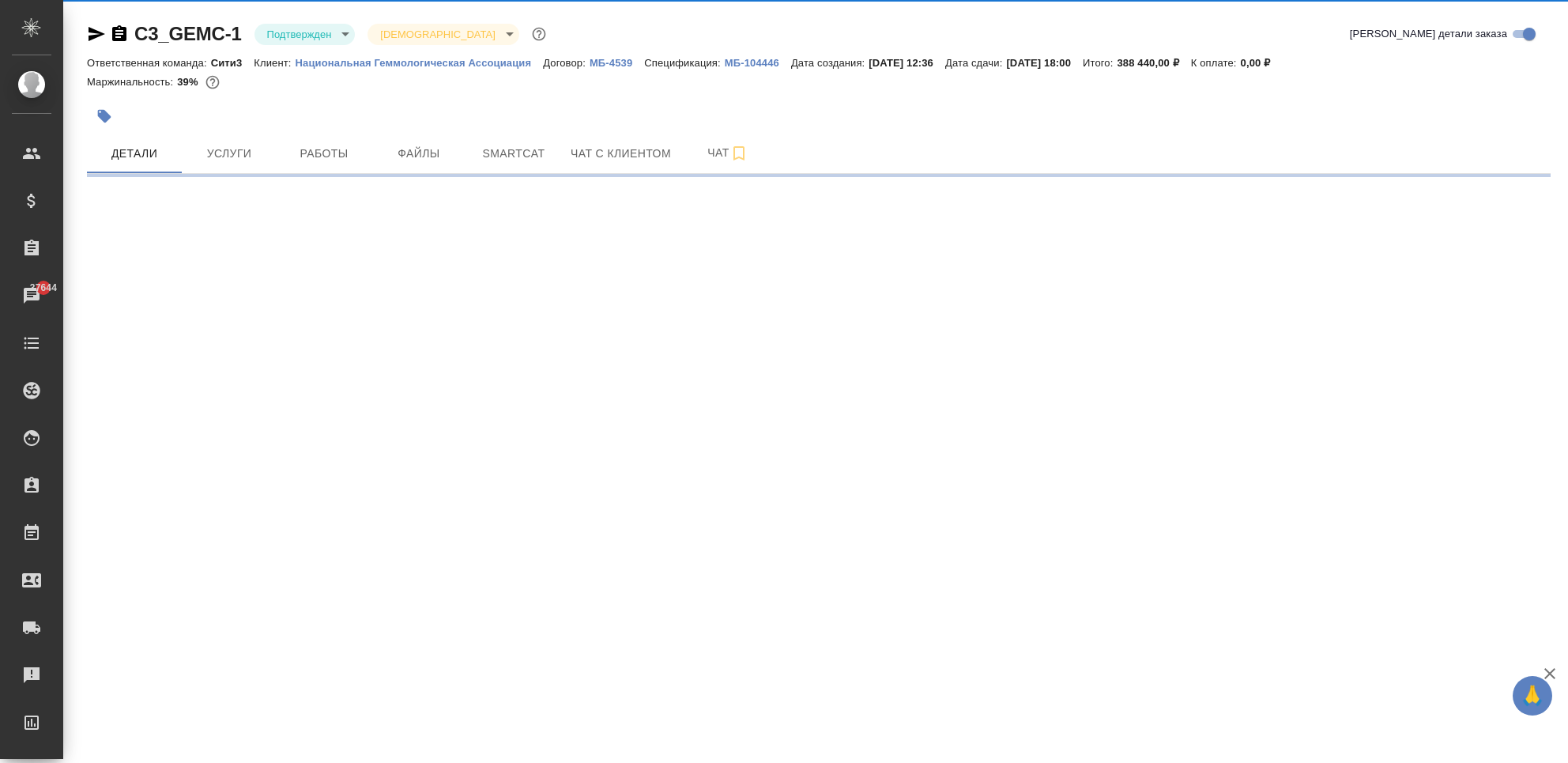
select select "RU"
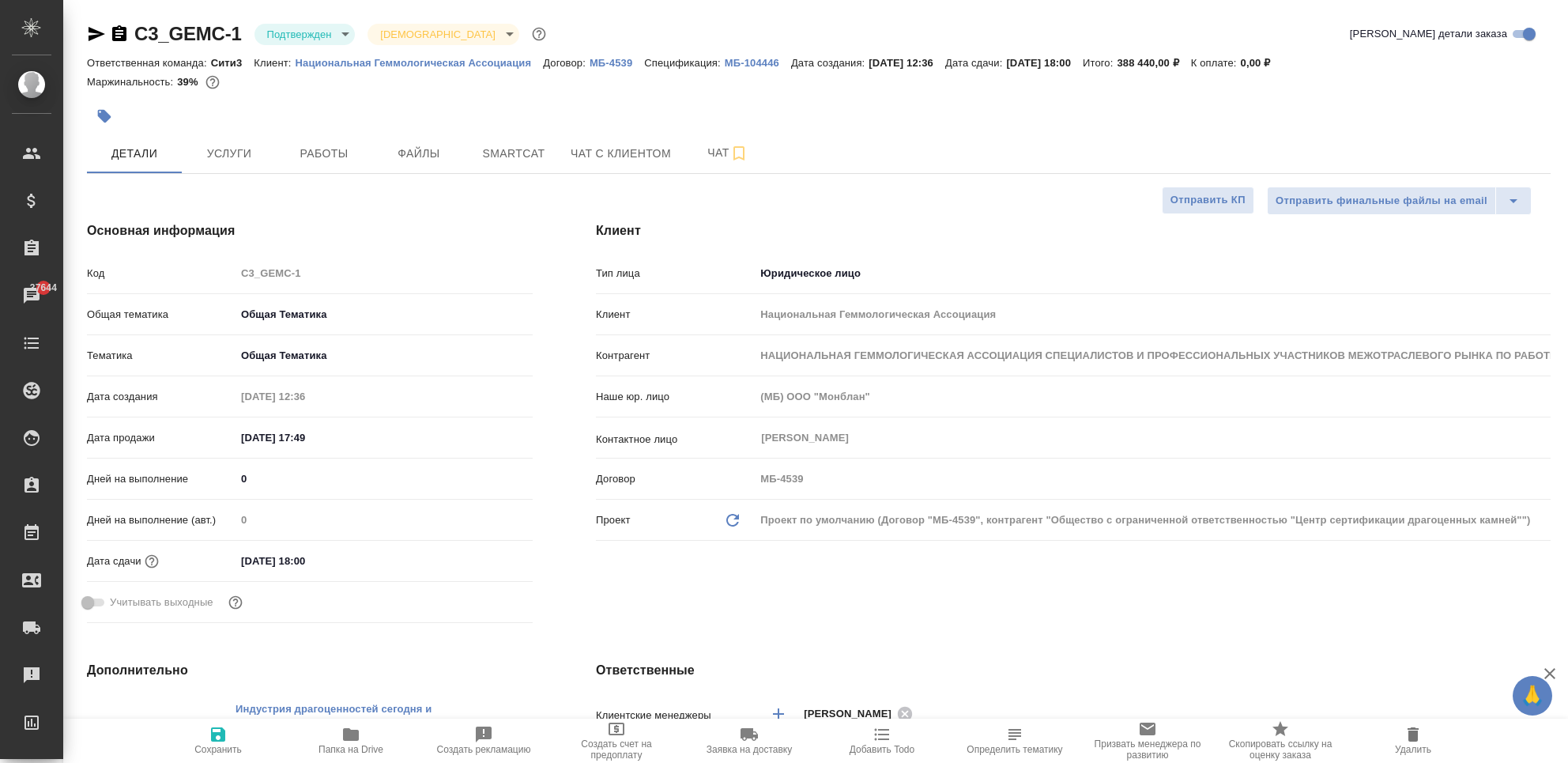
type textarea "x"
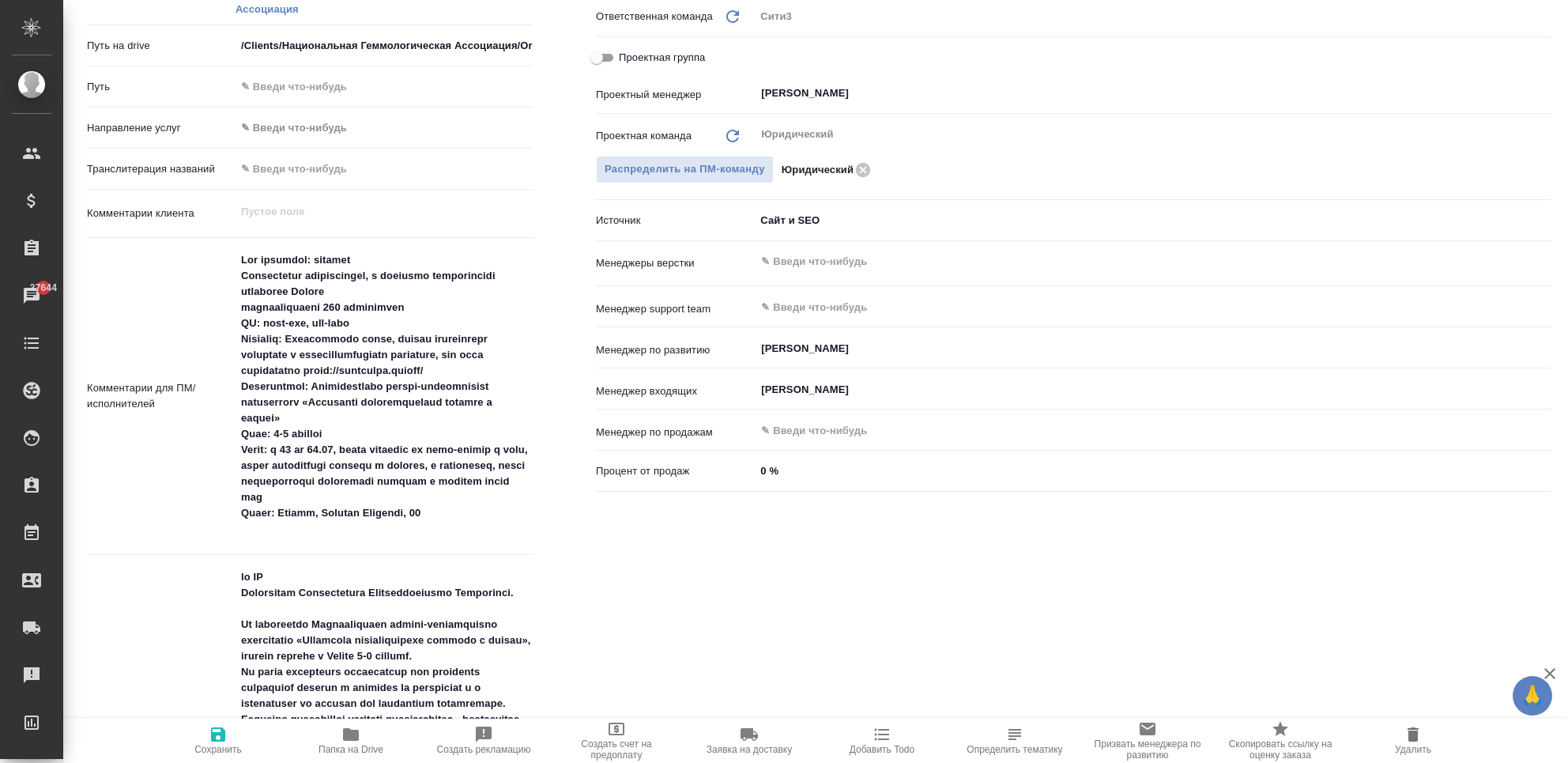
scroll to position [211, 0]
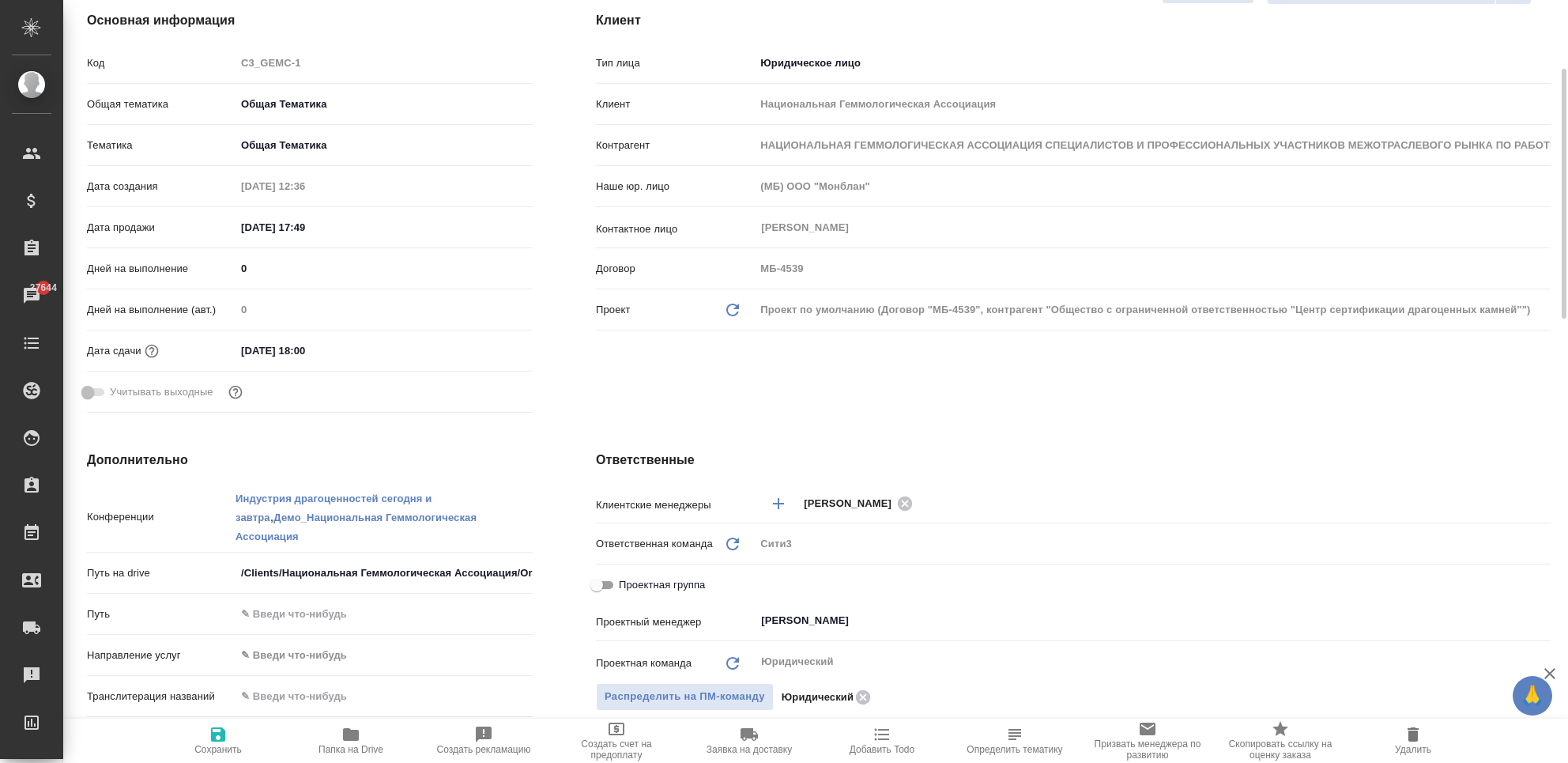
type textarea "x"
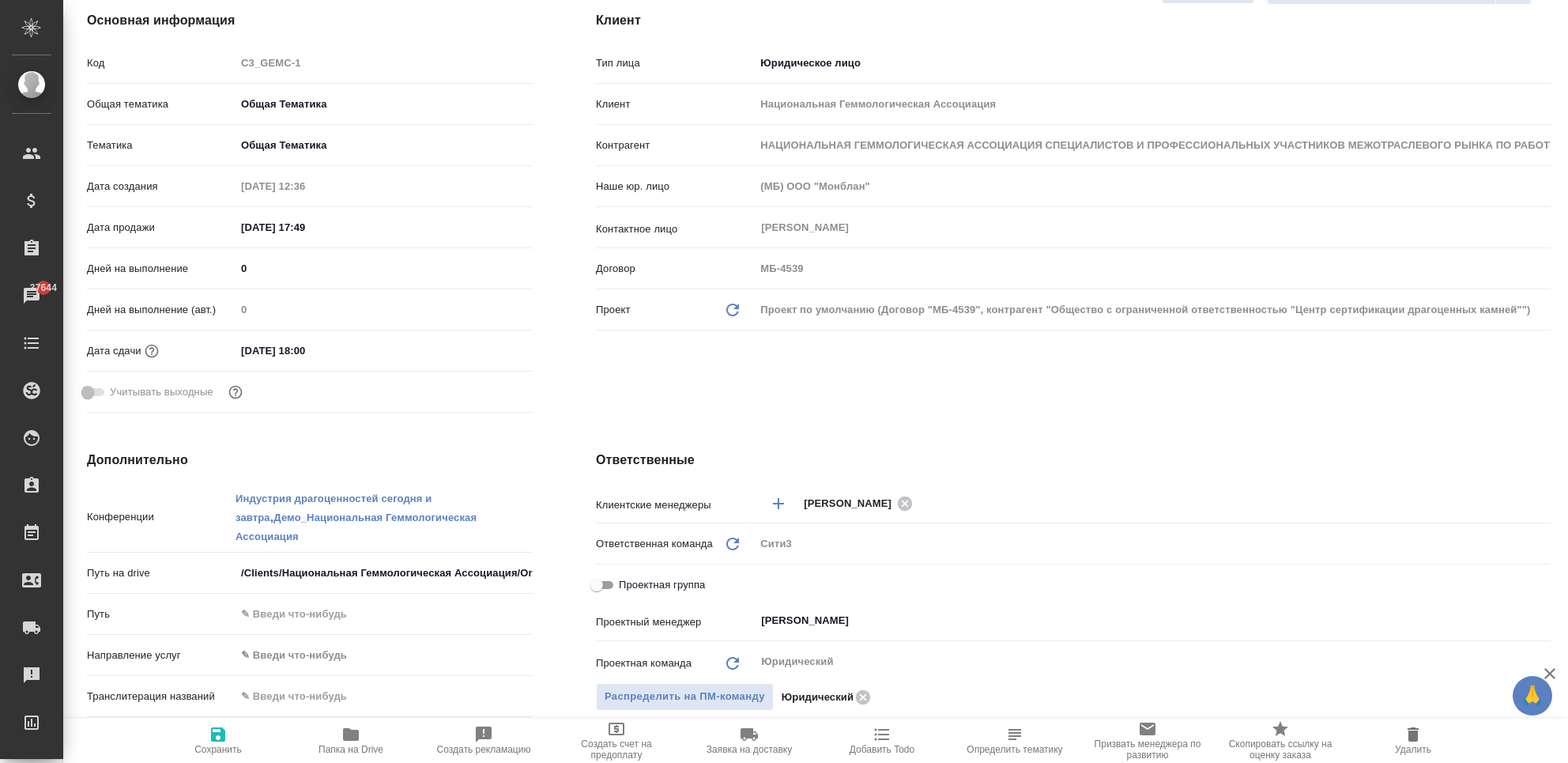
type textarea "x"
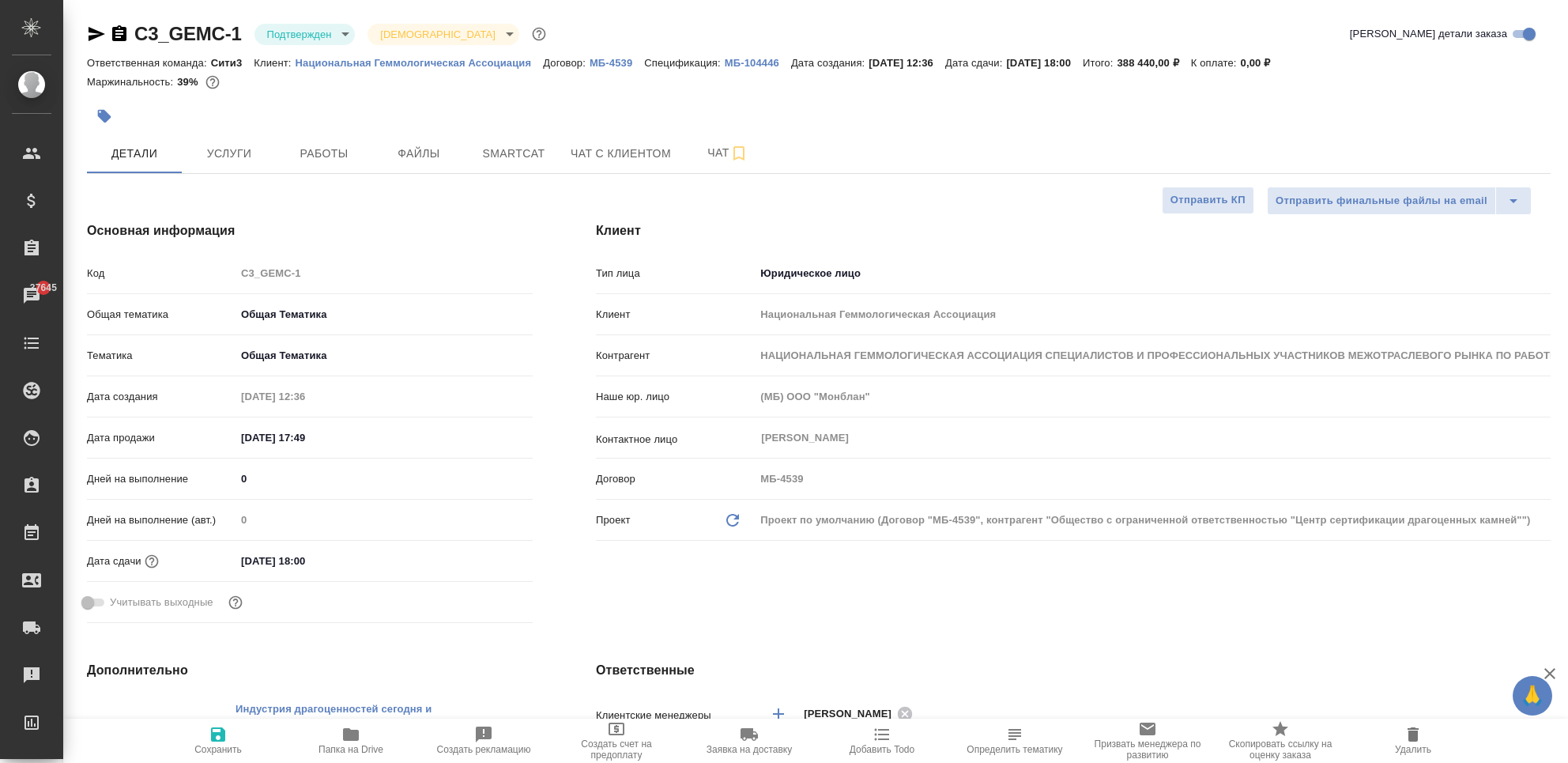
type textarea "x"
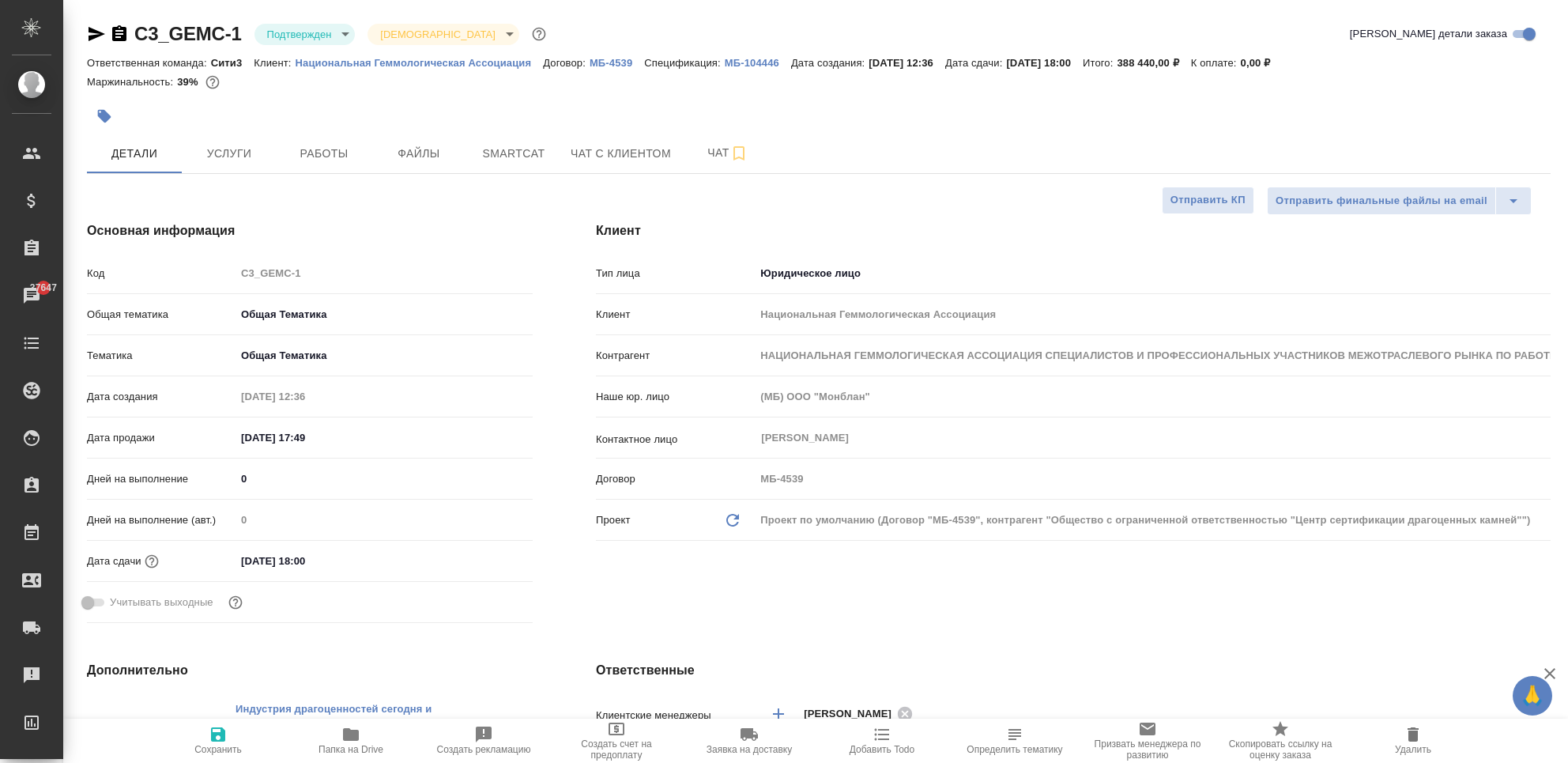
type textarea "x"
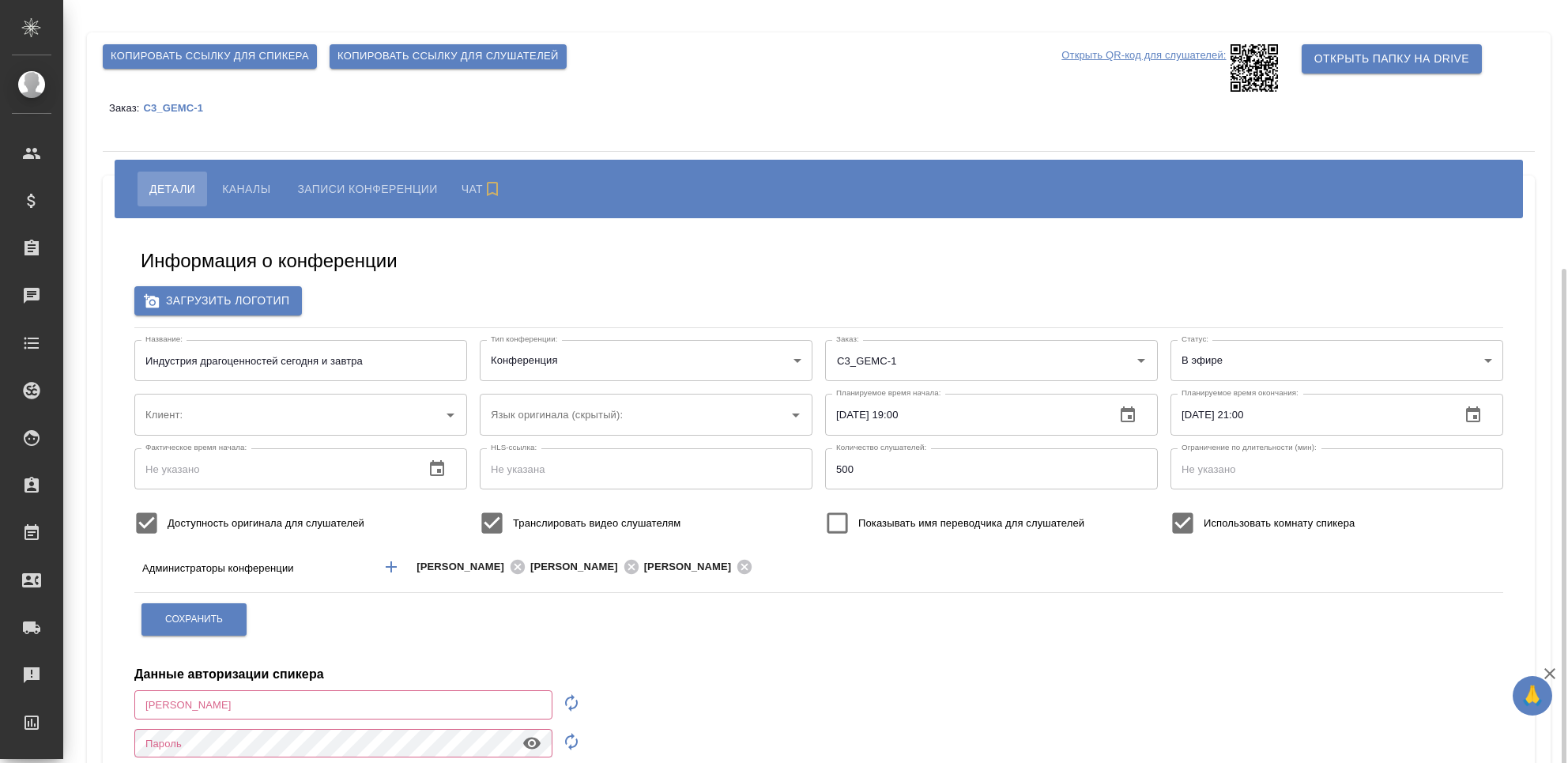
scroll to position [146, 0]
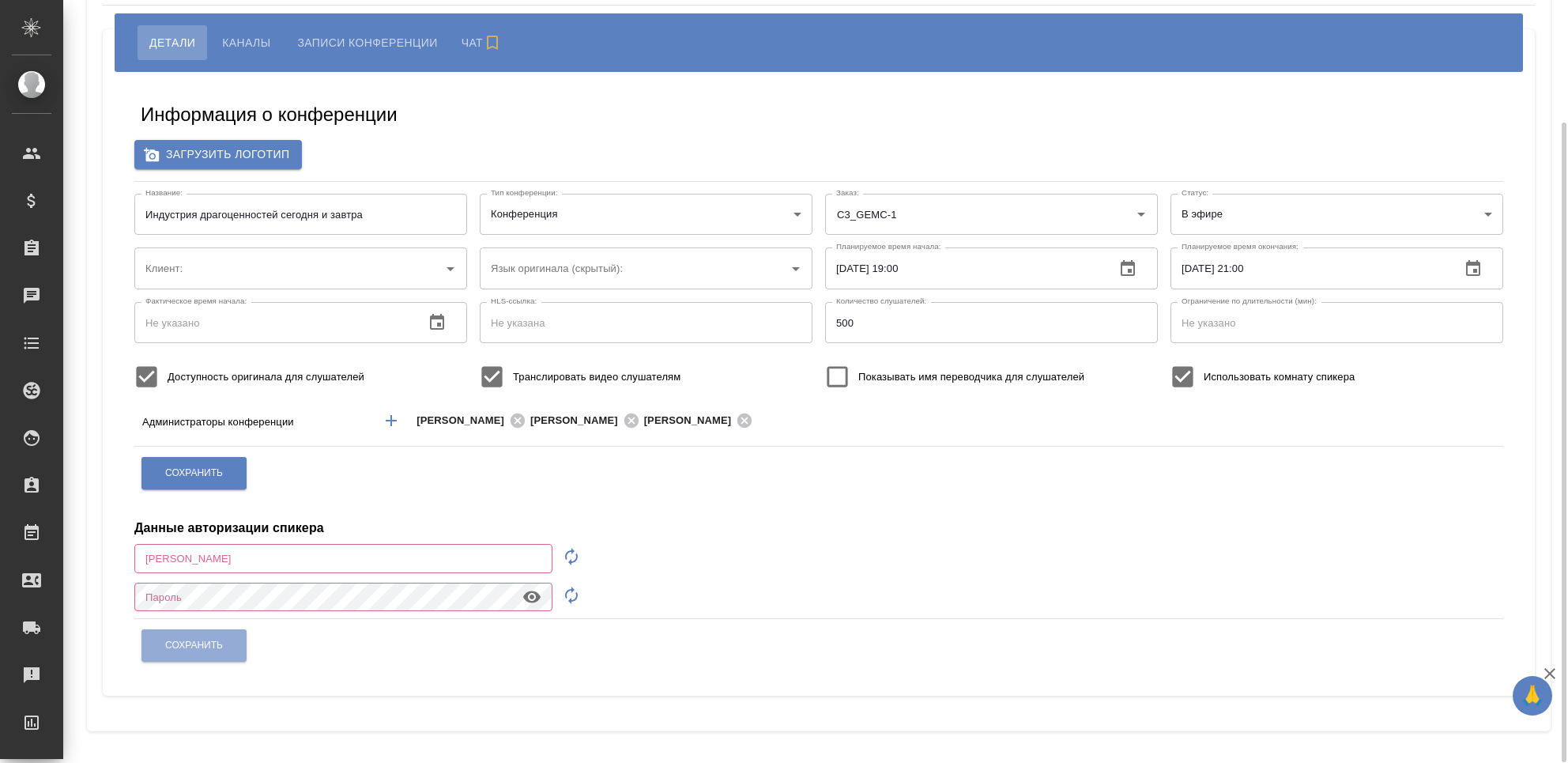
type input "Национальная Геммологическая Ассоциация"
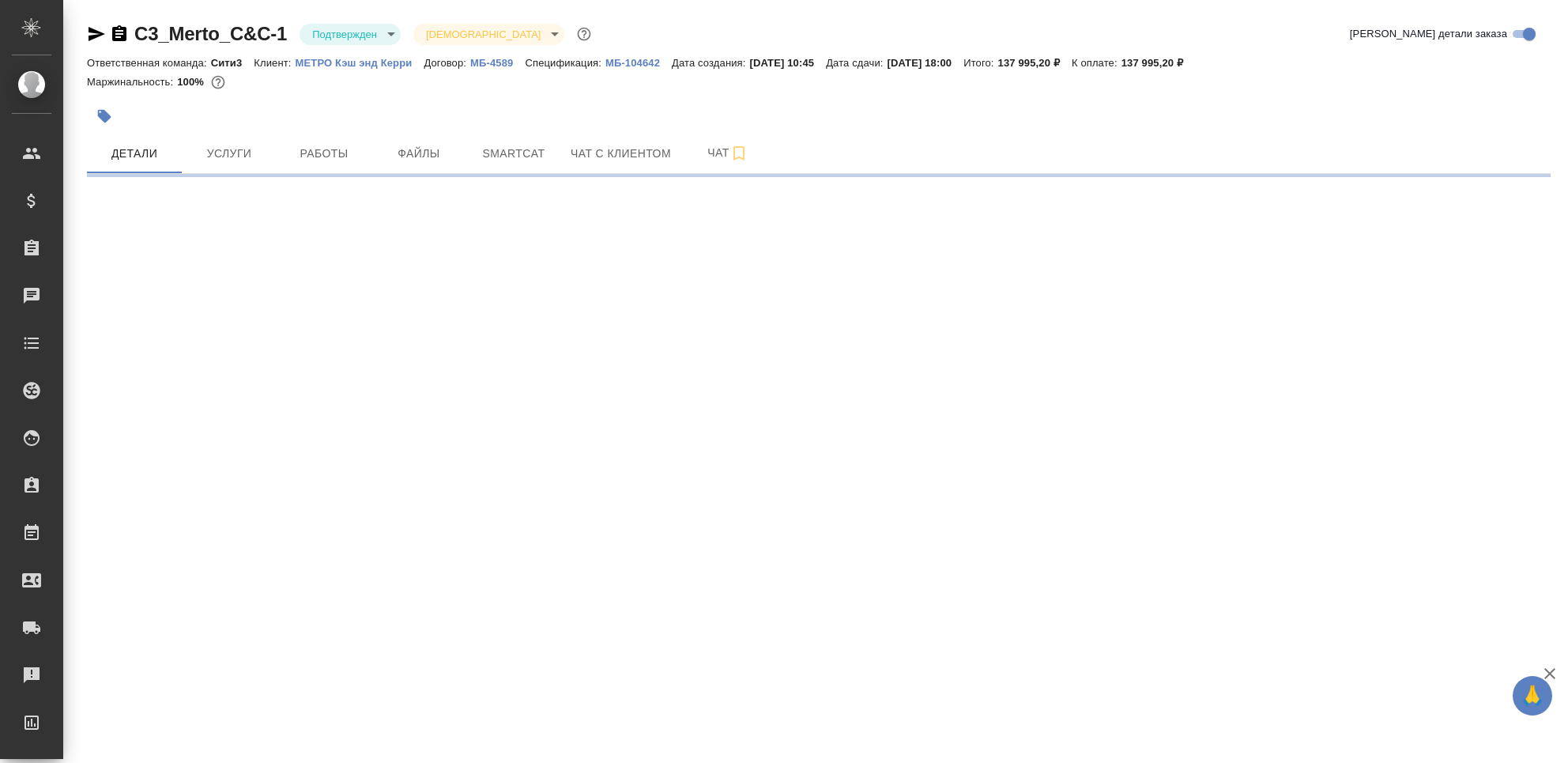
select select "RU"
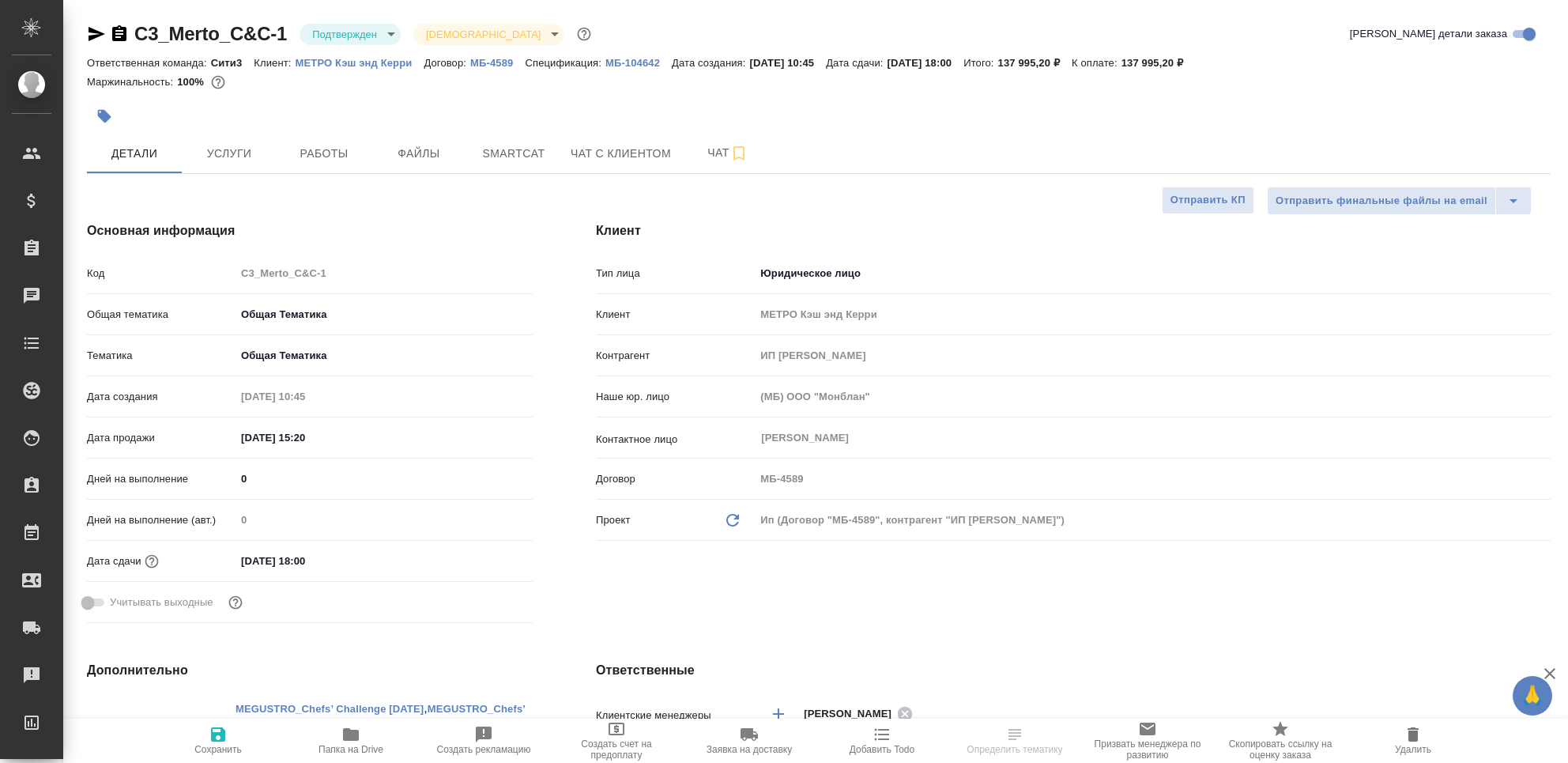
type textarea "x"
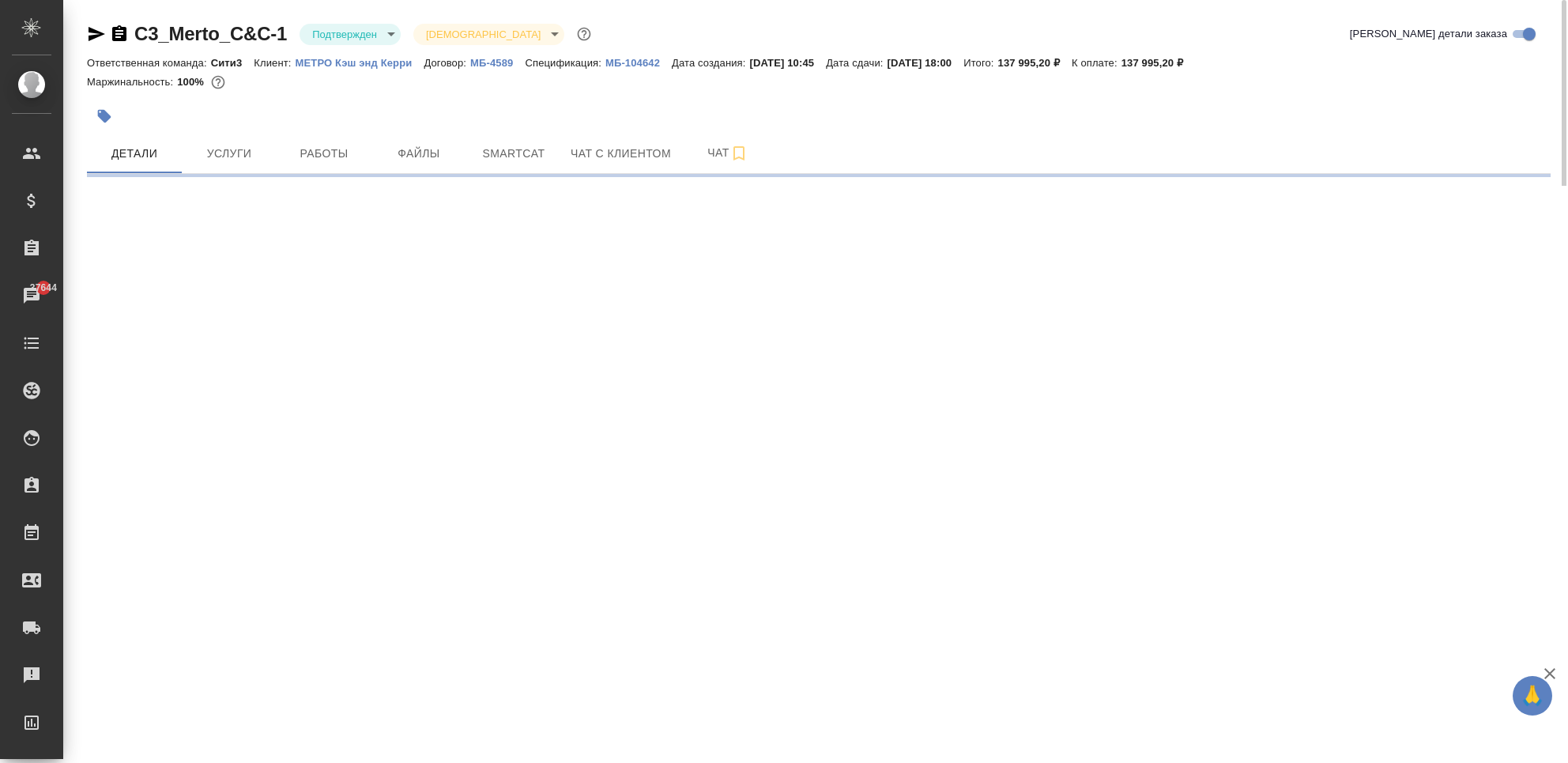
select select "RU"
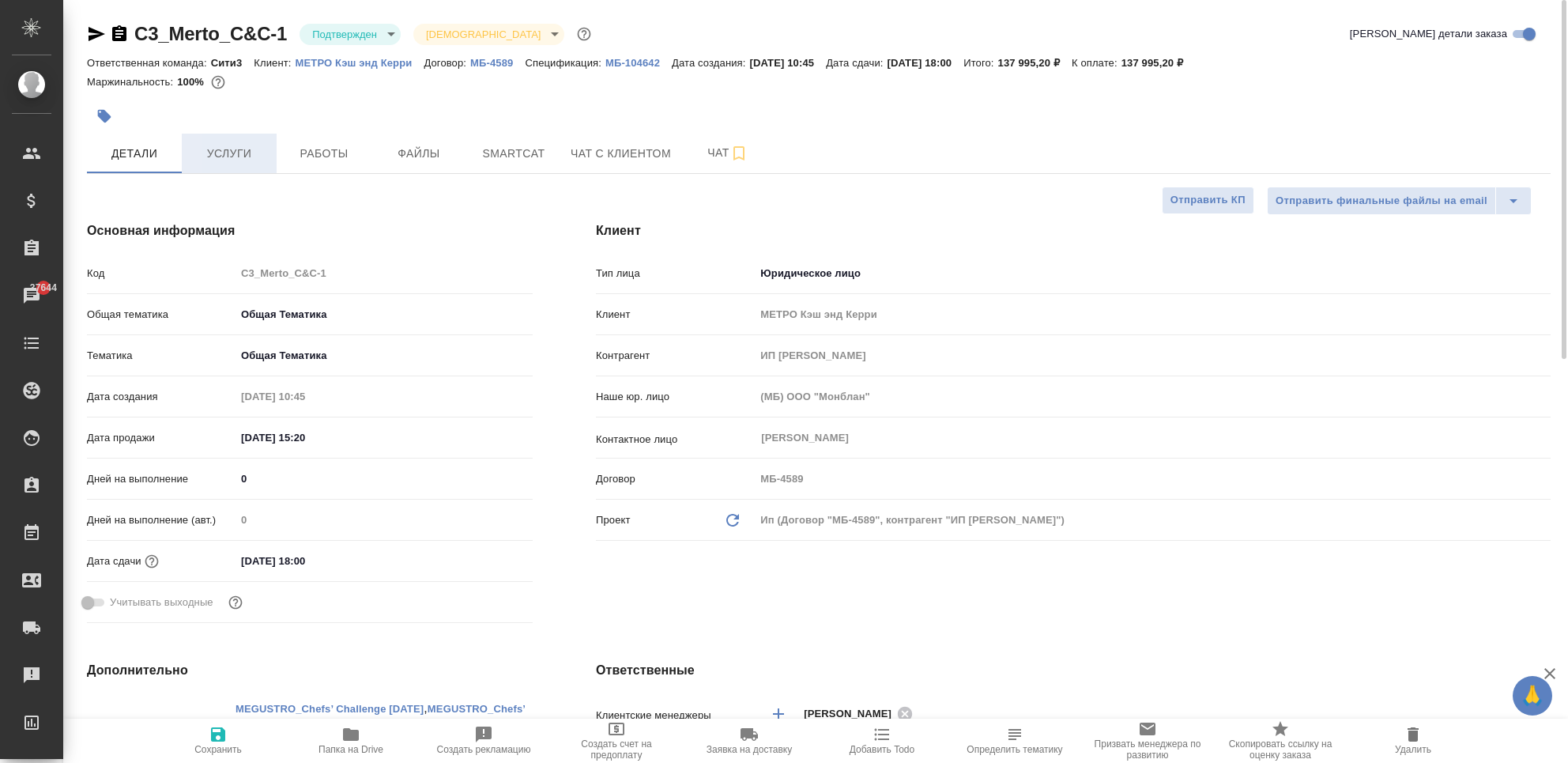
type textarea "x"
click at [247, 155] on span "Услуги" at bounding box center [229, 153] width 76 height 19
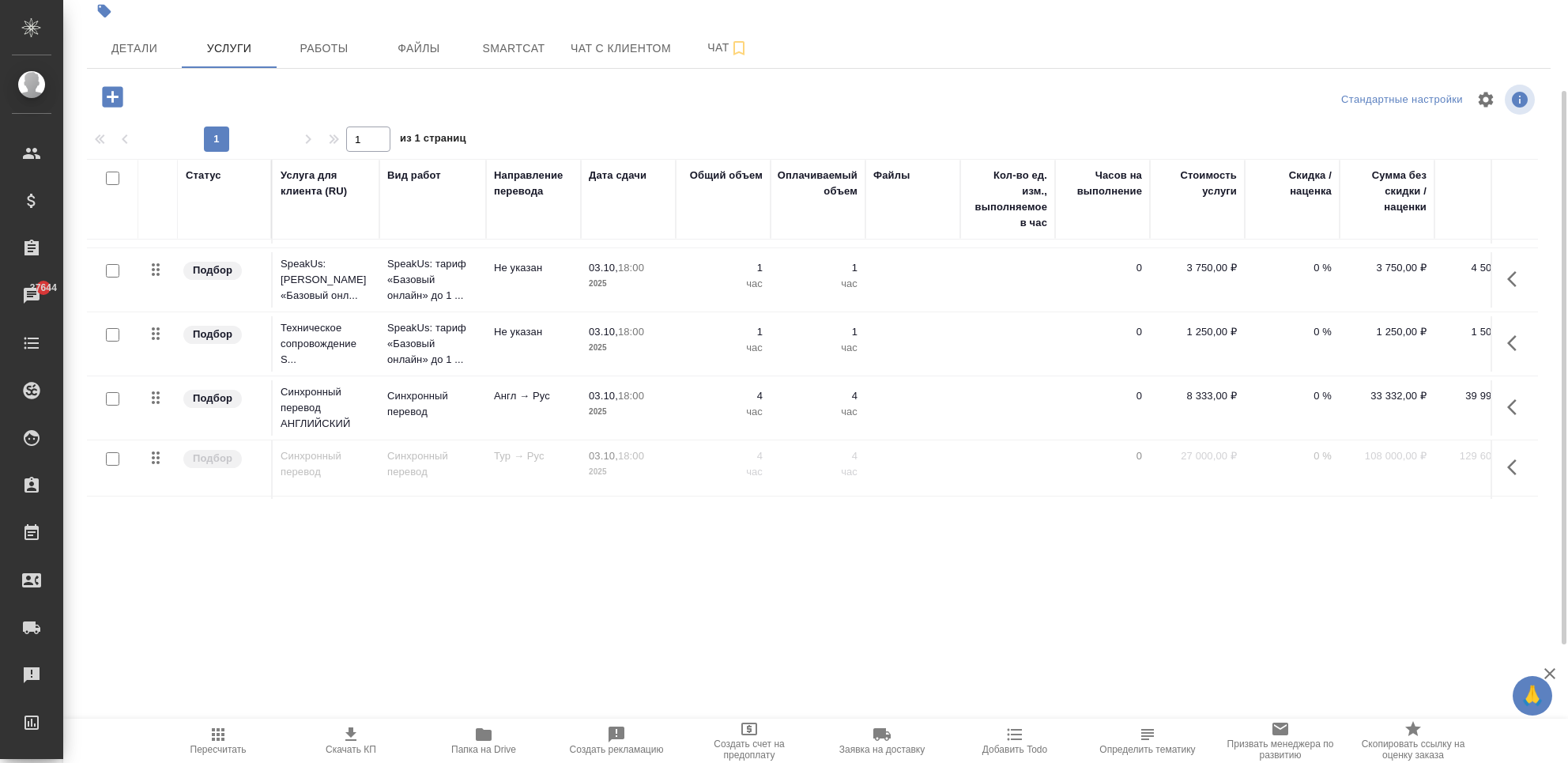
scroll to position [526, 0]
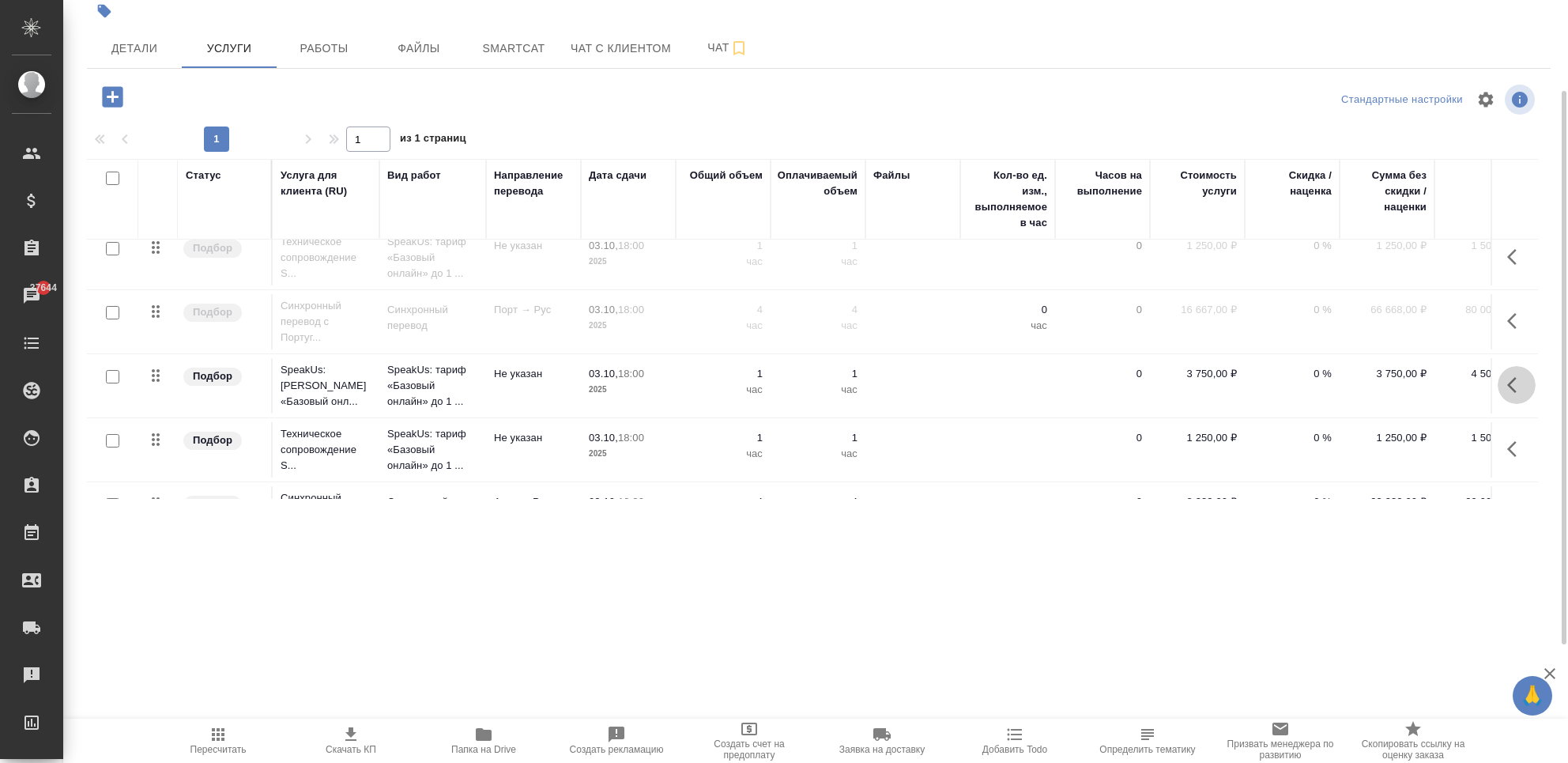
click at [1507, 388] on icon "button" at bounding box center [1517, 385] width 19 height 19
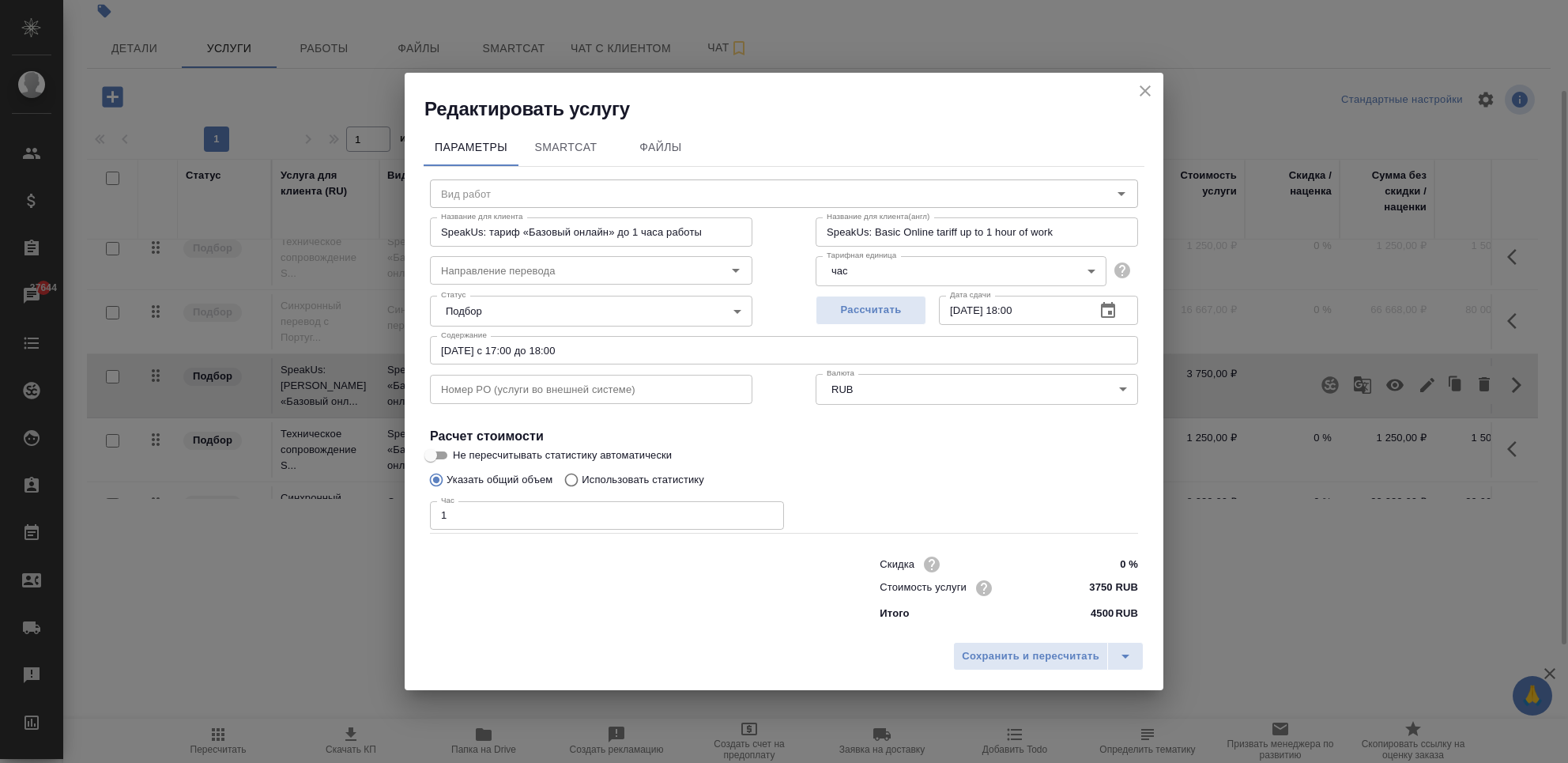
type input "SpeakUs: тариф «Базовый онлайн» до 1 часа работы"
type input "Не указан"
click at [1151, 91] on icon "close" at bounding box center [1145, 91] width 19 height 19
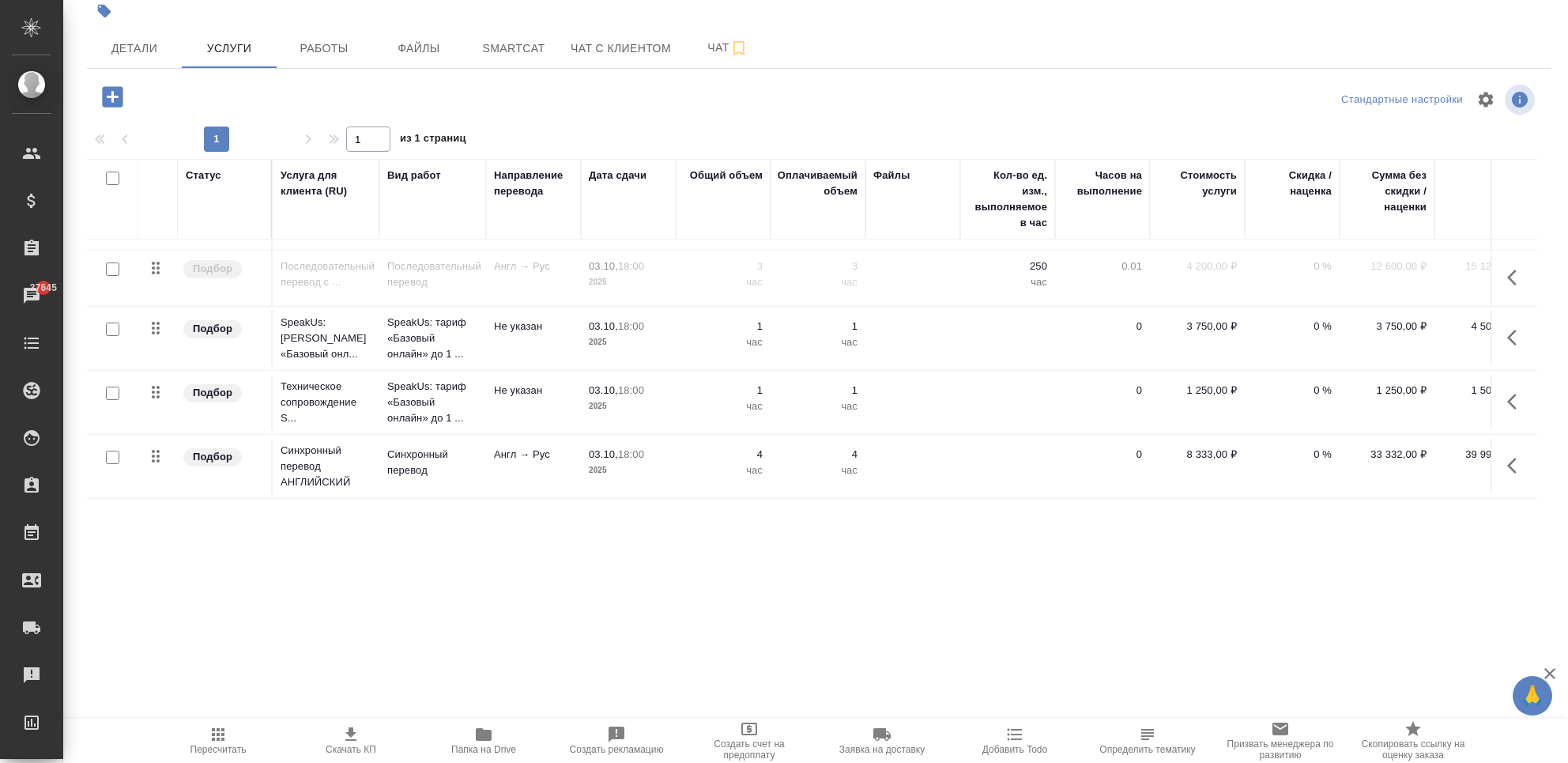
scroll to position [0, 0]
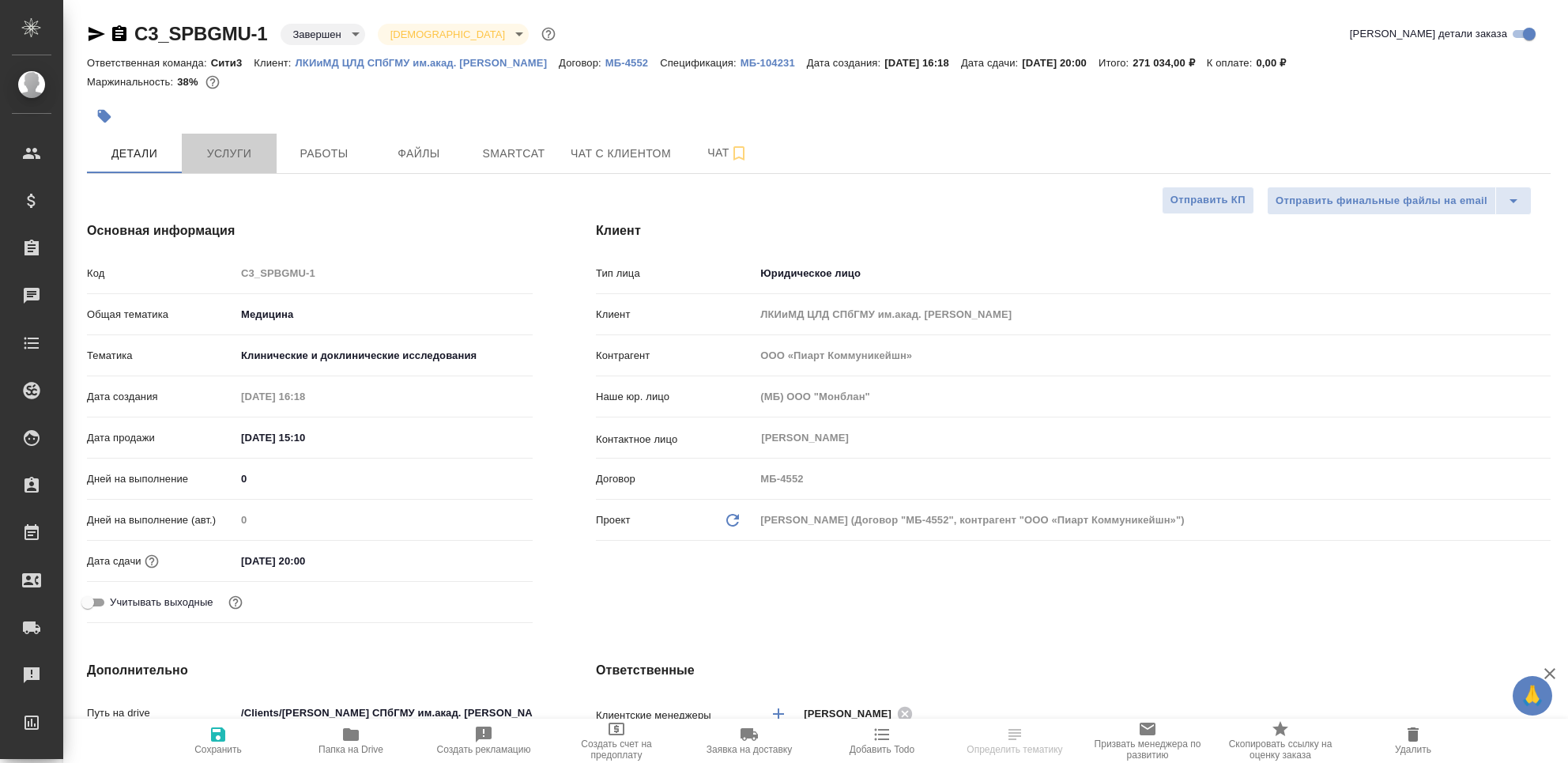
select select "RU"
click at [241, 154] on span "Услуги" at bounding box center [229, 153] width 76 height 19
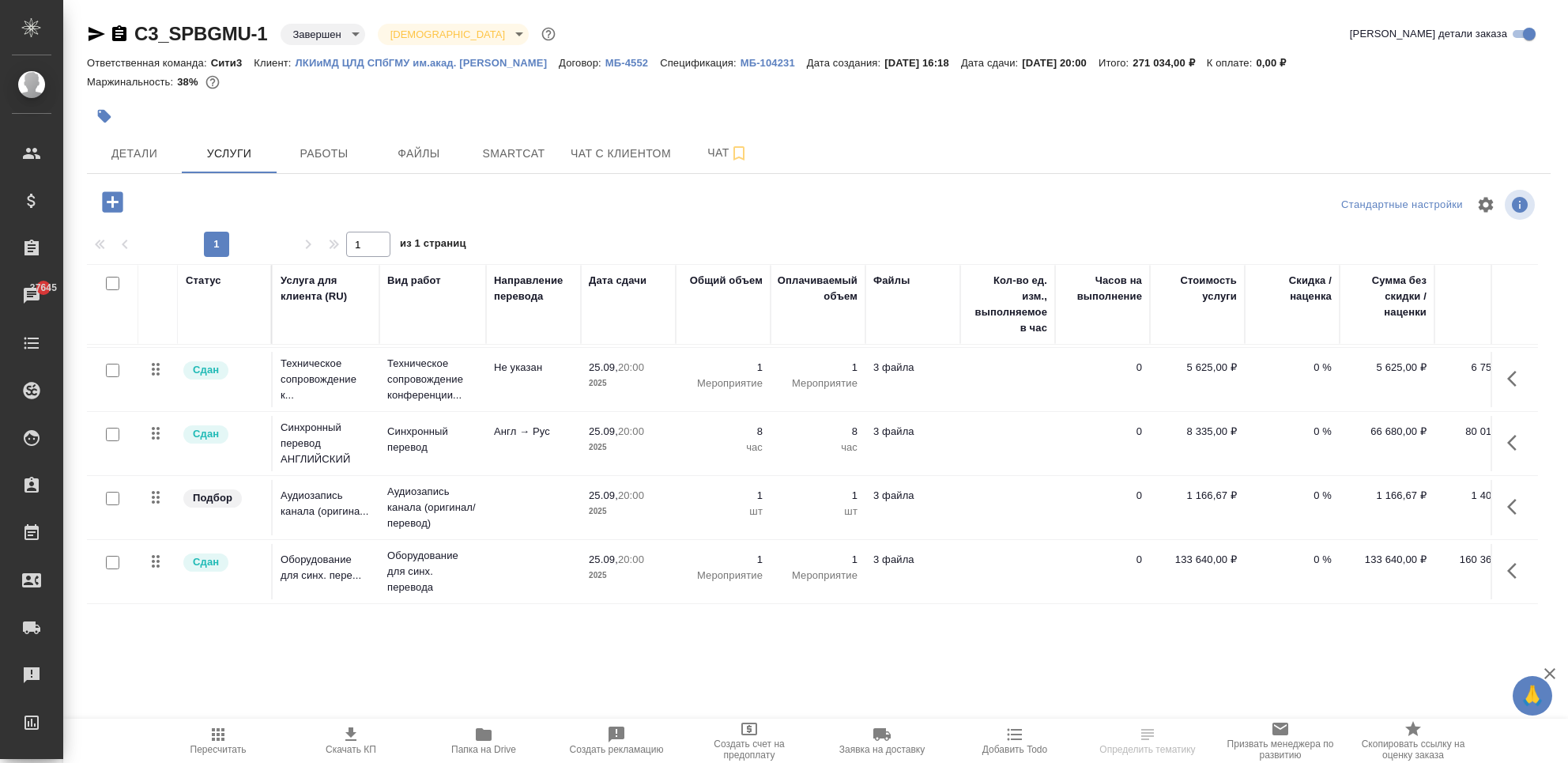
scroll to position [78, 55]
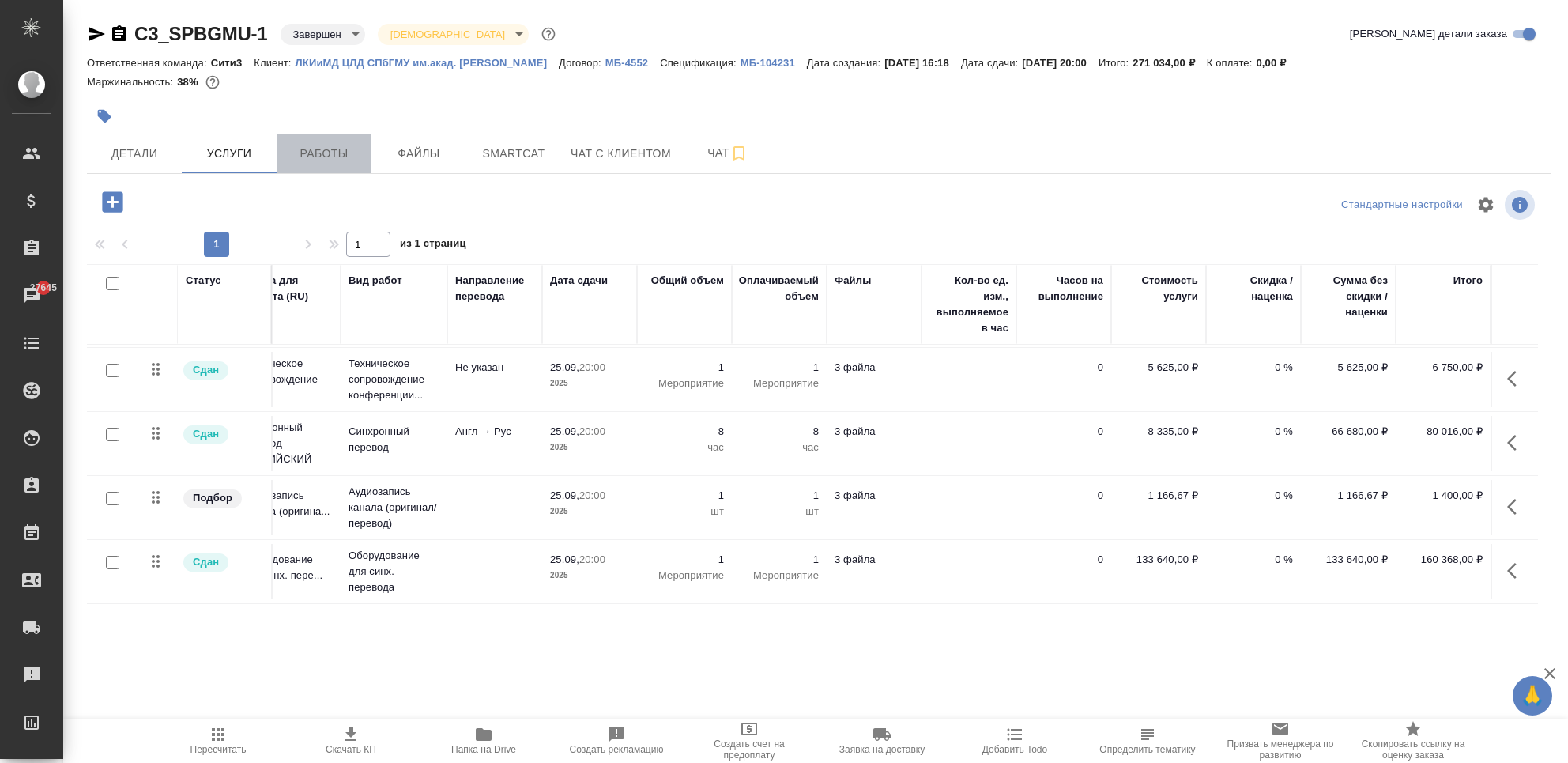
click at [336, 159] on span "Работы" at bounding box center [324, 153] width 76 height 19
